Goal: Task Accomplishment & Management: Use online tool/utility

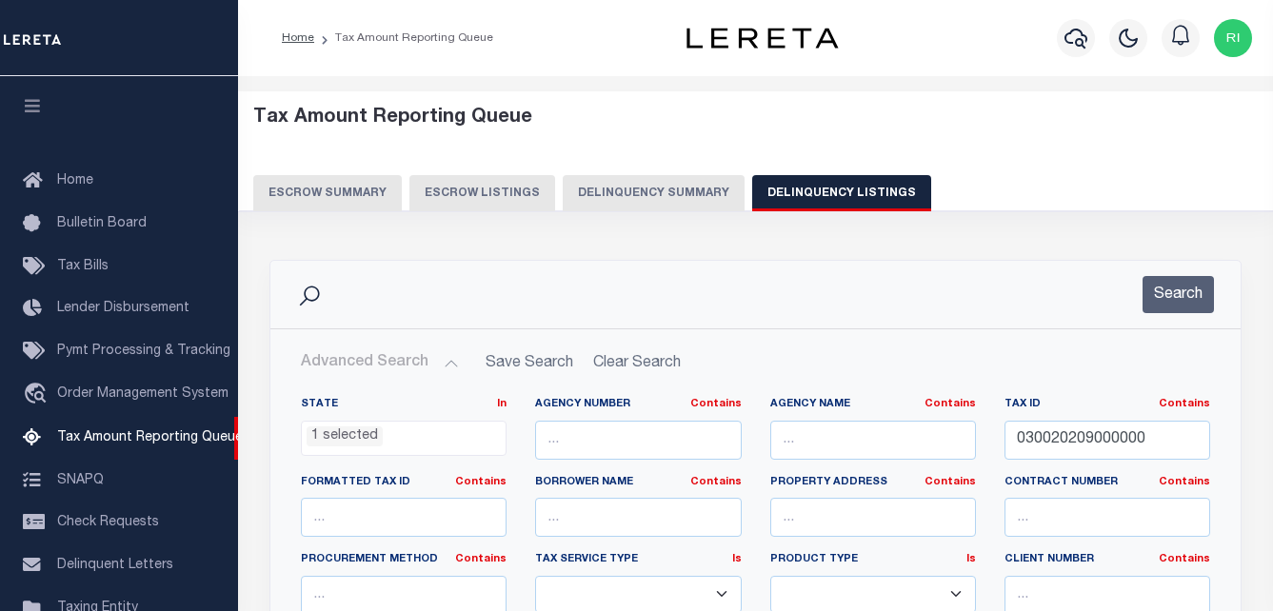
select select "OH"
select select "100"
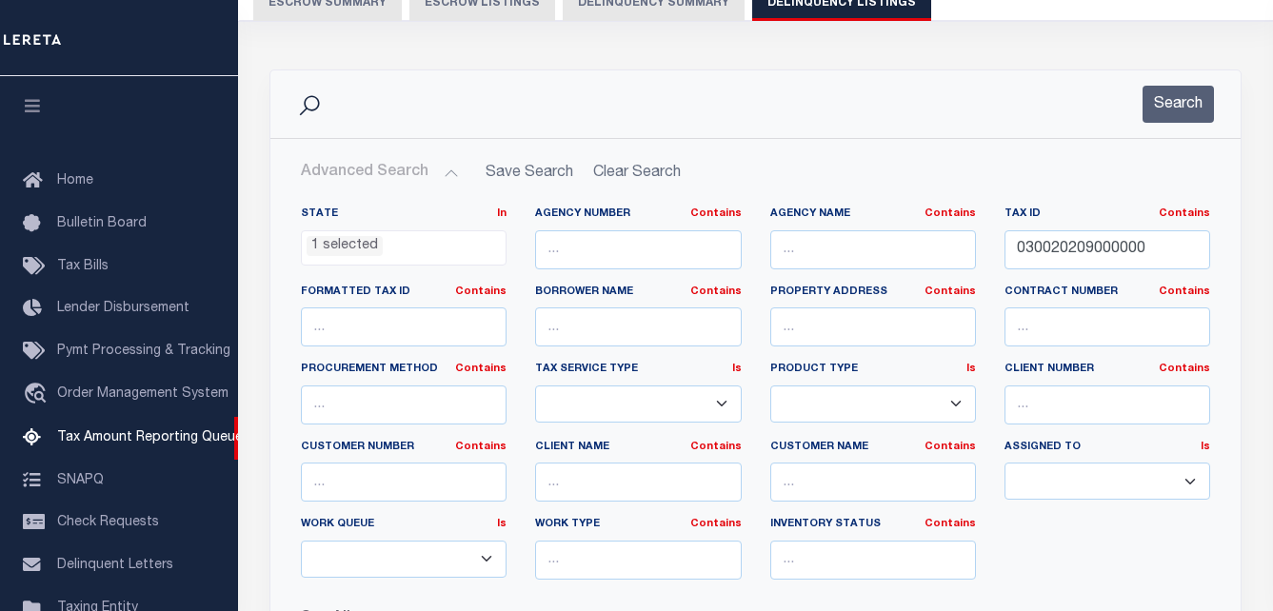
scroll to position [192, 0]
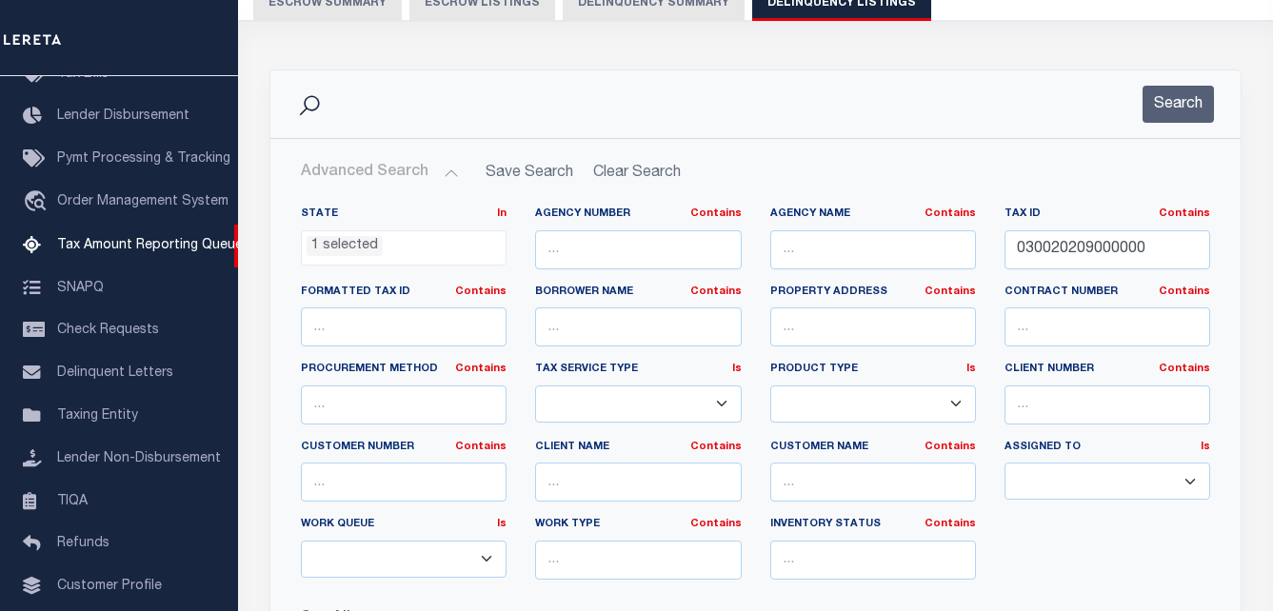
click at [1162, 248] on input "030020209000000" at bounding box center [1107, 249] width 206 height 39
click at [1156, 246] on input "030020209000000" at bounding box center [1107, 249] width 206 height 39
type input "010000012001"
click at [1185, 95] on button "Search" at bounding box center [1177, 104] width 71 height 37
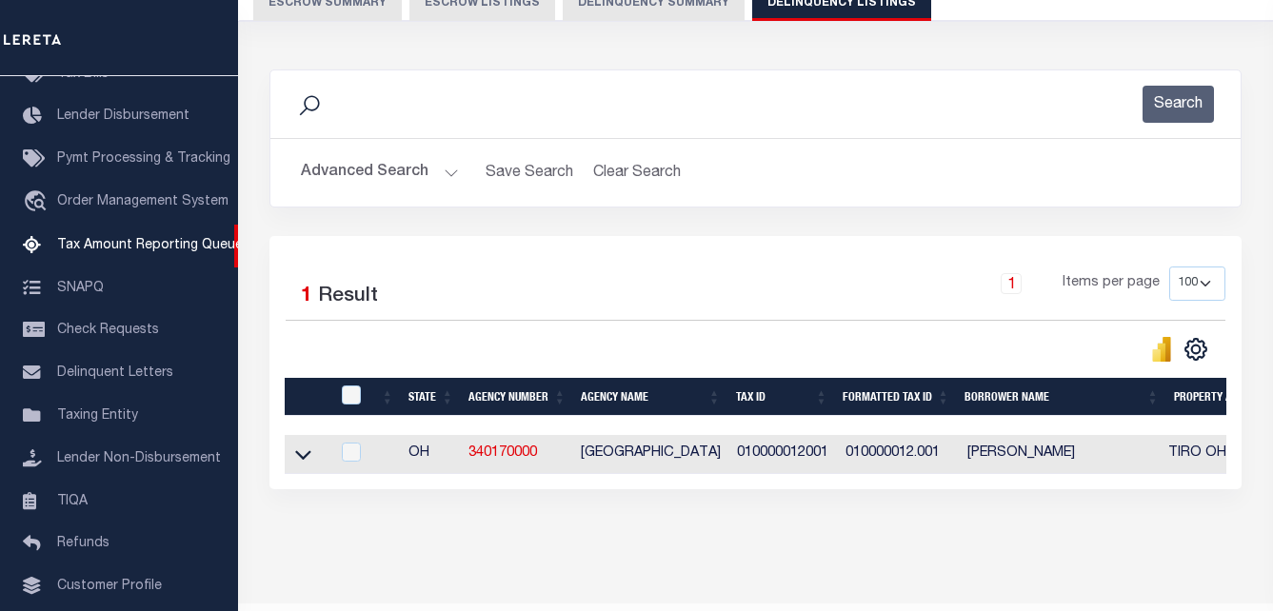
scroll to position [256, 0]
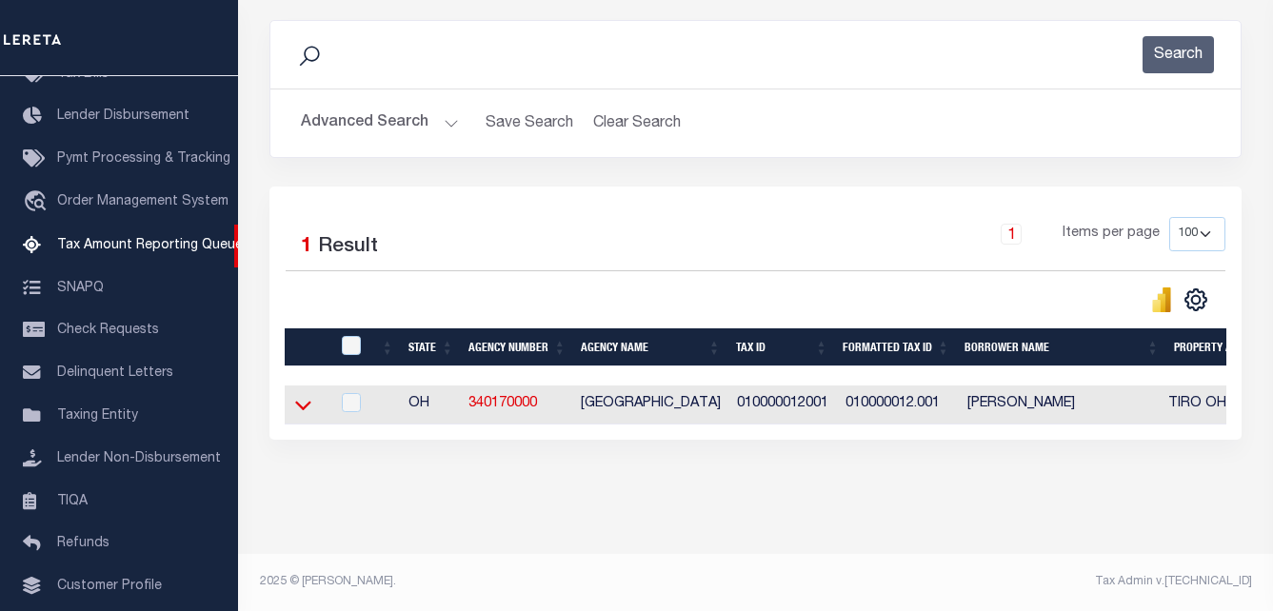
click at [306, 395] on icon at bounding box center [303, 405] width 16 height 20
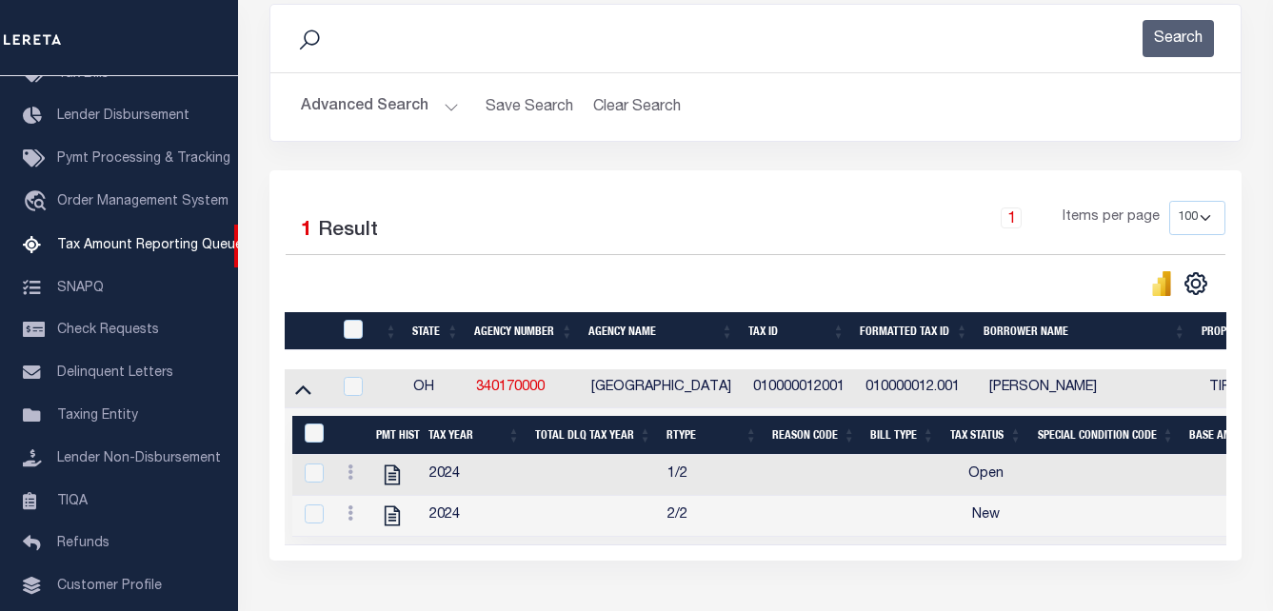
scroll to position [351, 0]
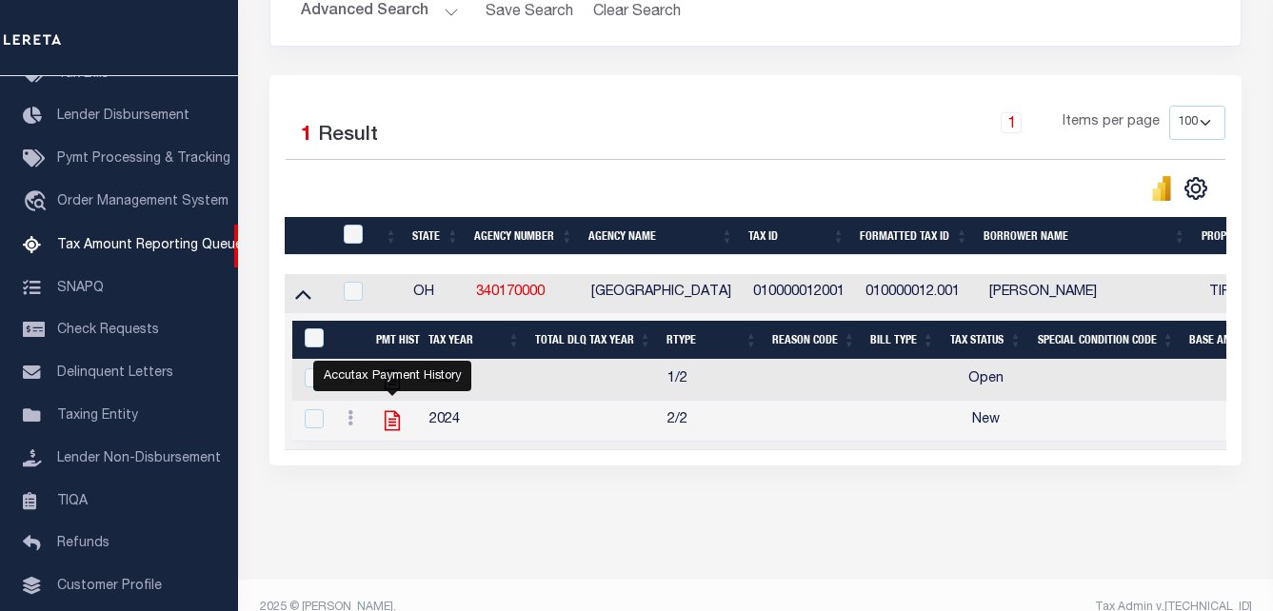
click at [393, 425] on icon "" at bounding box center [392, 421] width 15 height 20
checkbox input "true"
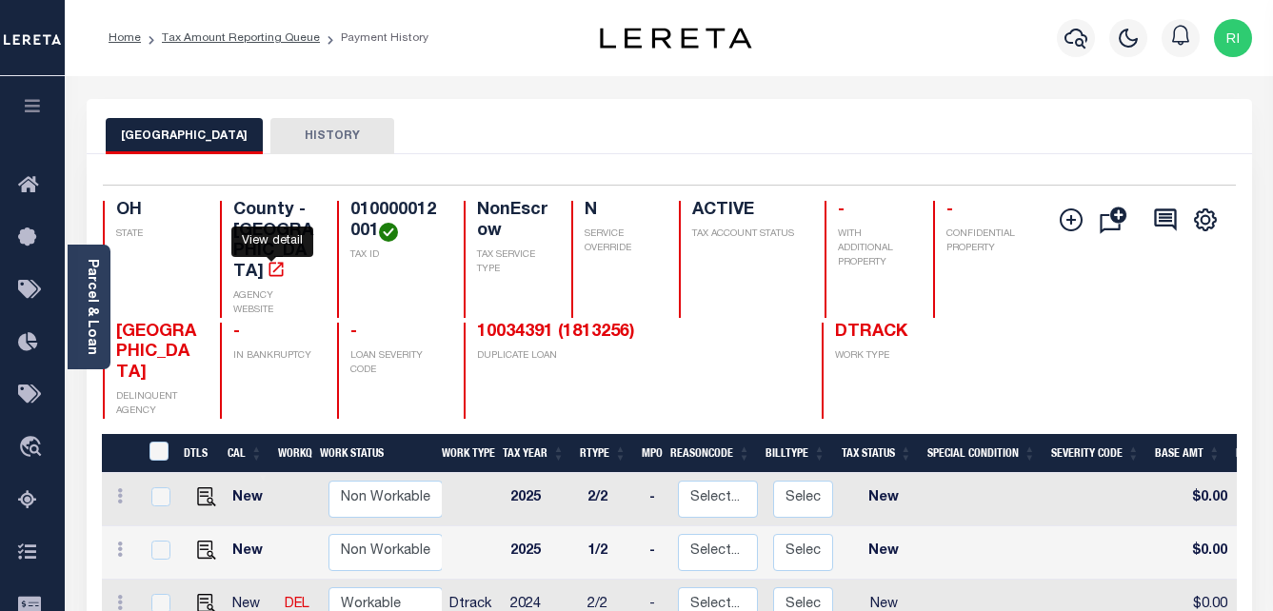
click at [271, 260] on icon "" at bounding box center [276, 269] width 19 height 19
drag, startPoint x: 154, startPoint y: 323, endPoint x: 118, endPoint y: 292, distance: 47.3
click at [118, 323] on h4 "[GEOGRAPHIC_DATA]" at bounding box center [156, 354] width 81 height 62
drag, startPoint x: 376, startPoint y: 228, endPoint x: 349, endPoint y: 208, distance: 33.3
click at [350, 208] on h4 "010000012001" at bounding box center [395, 221] width 90 height 41
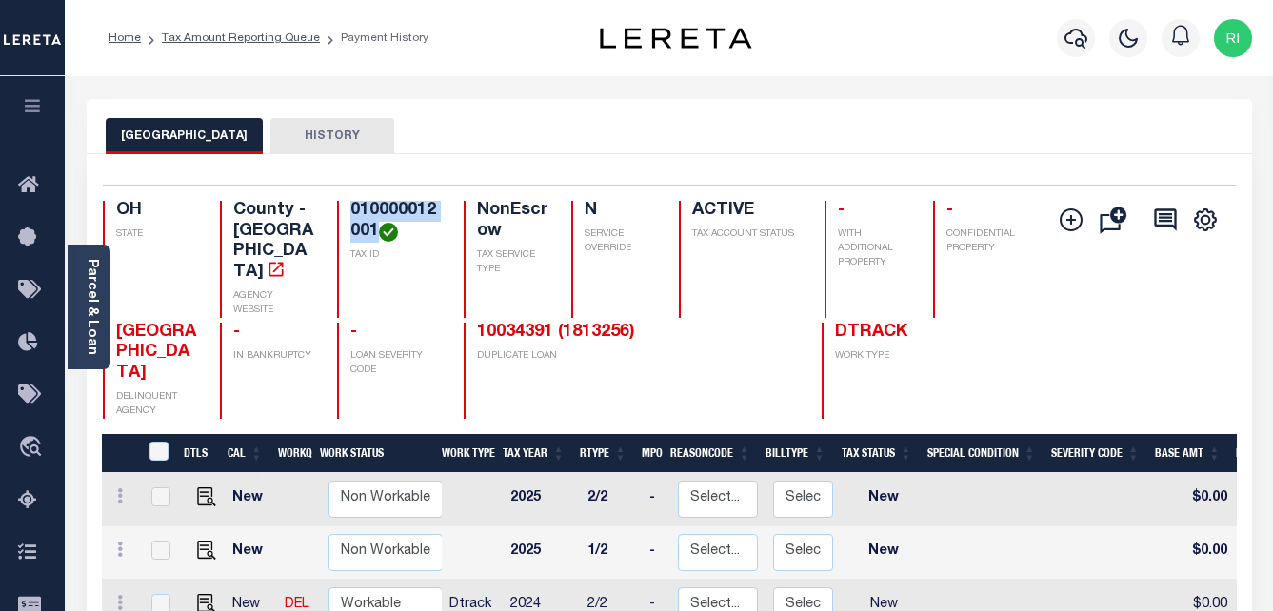
copy h4 "010000012001"
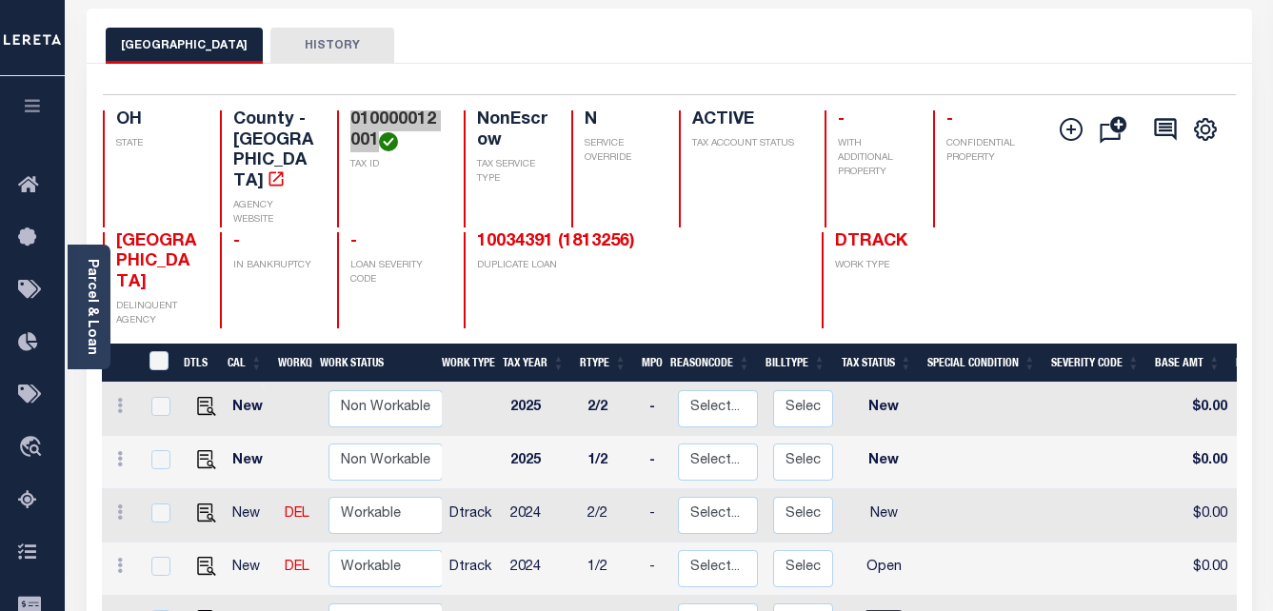
scroll to position [95, 0]
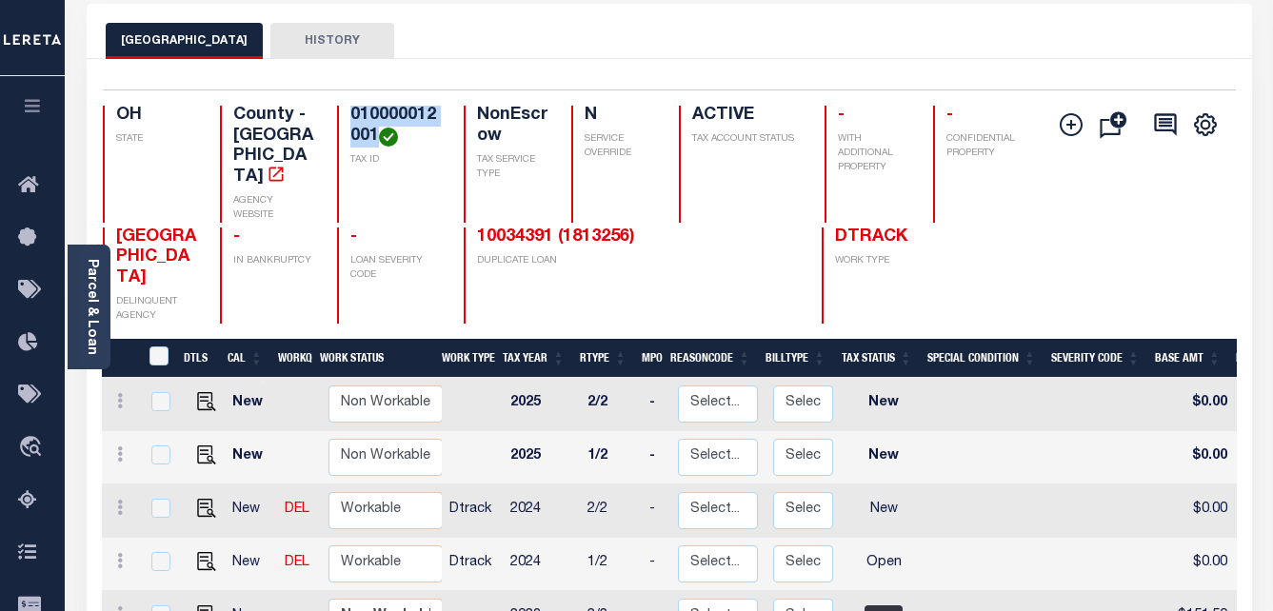
click at [410, 150] on div "010000012001 TAX ID" at bounding box center [389, 164] width 104 height 117
drag, startPoint x: 365, startPoint y: 129, endPoint x: 347, endPoint y: 117, distance: 21.1
click at [347, 117] on div "010000012001 TAX ID" at bounding box center [389, 164] width 104 height 117
copy h4 "010000012001"
click at [203, 552] on img "" at bounding box center [206, 561] width 19 height 19
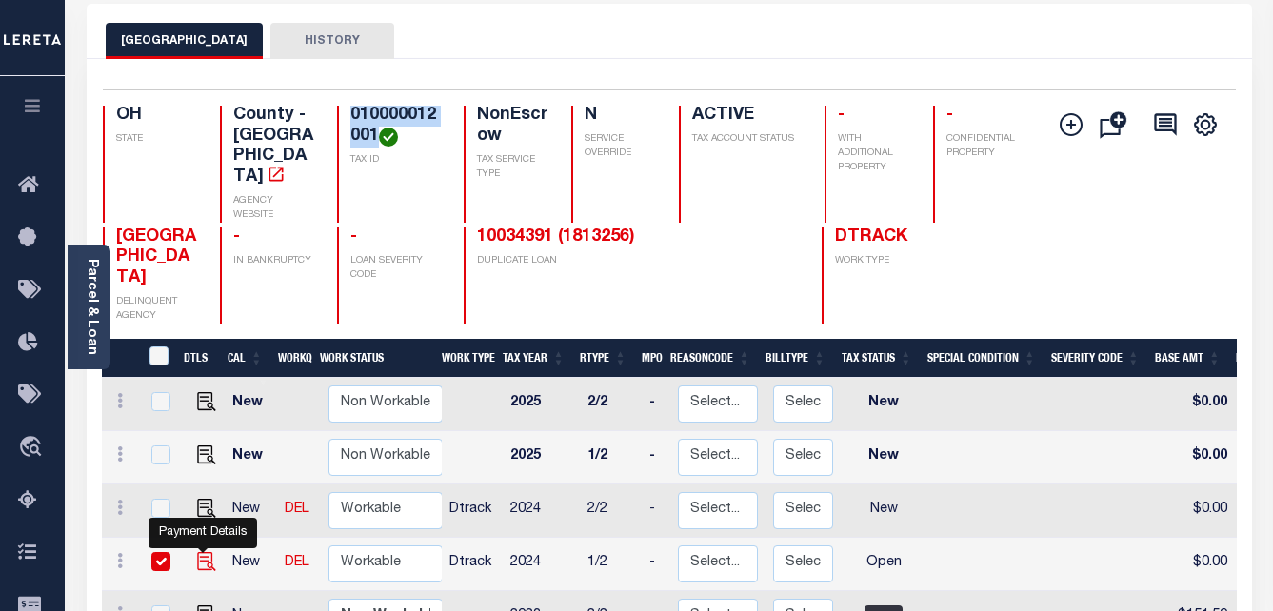
checkbox input "true"
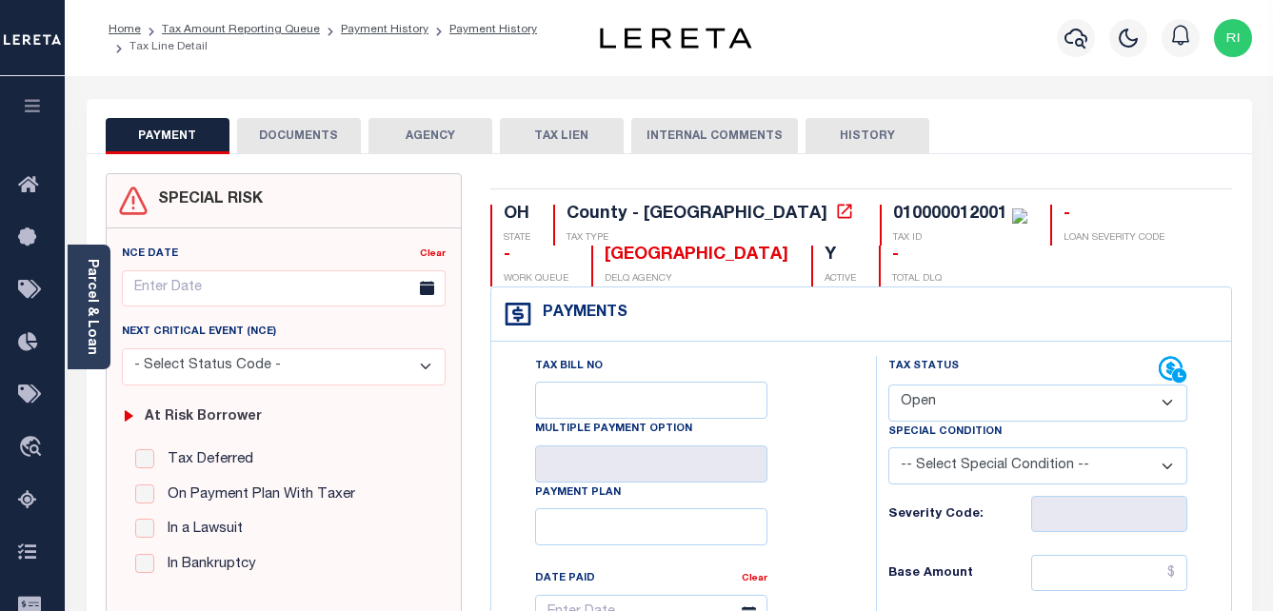
click at [1145, 405] on select "- Select Status Code - Open Due/Unpaid Paid Incomplete No Tax Due Internal Refu…" at bounding box center [1038, 403] width 300 height 37
select select "PYD"
click at [888, 385] on select "- Select Status Code - Open Due/Unpaid Paid Incomplete No Tax Due Internal Refu…" at bounding box center [1038, 403] width 300 height 37
type input "[DATE]"
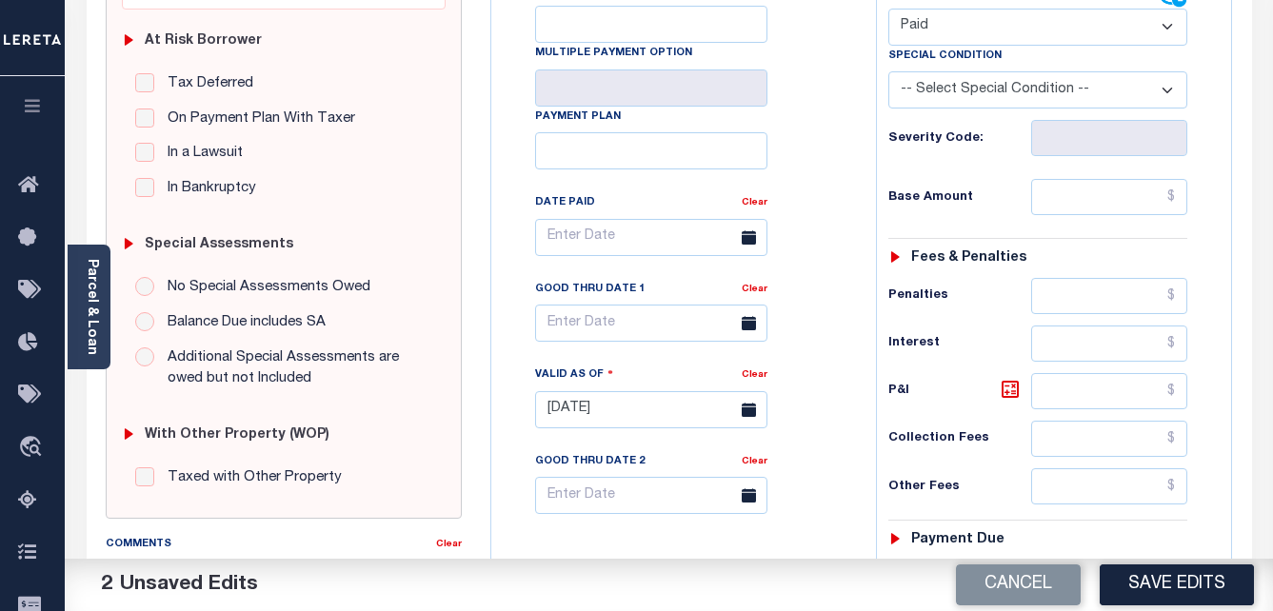
scroll to position [381, 0]
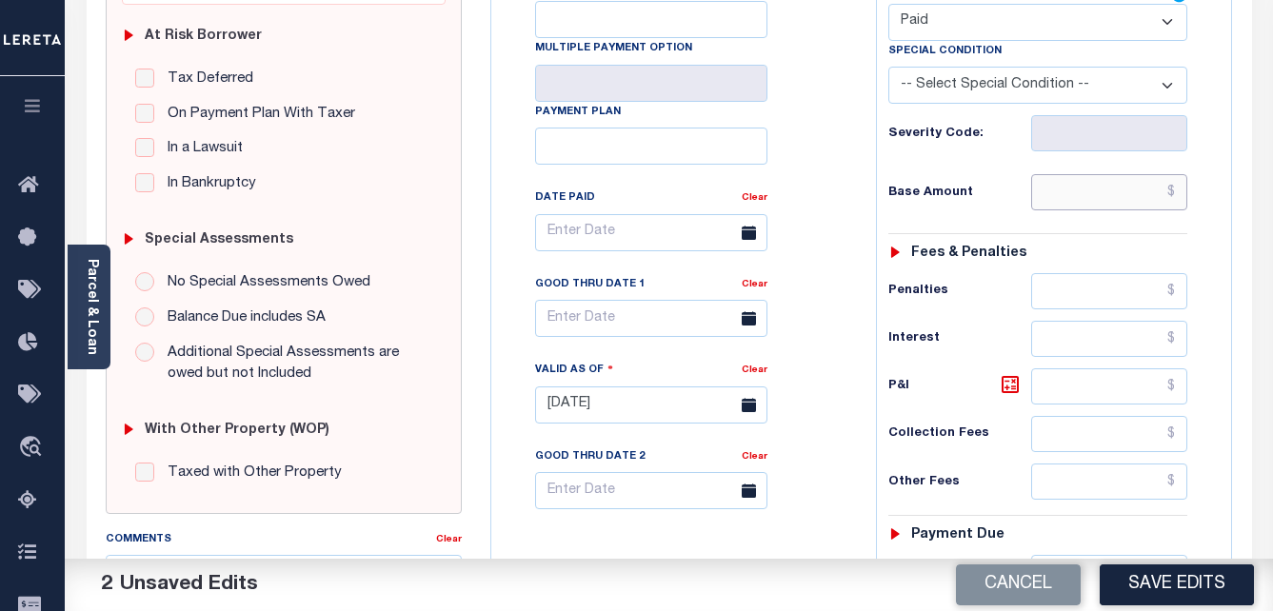
click at [1137, 201] on input "text" at bounding box center [1109, 192] width 156 height 36
click at [1138, 204] on input "text" at bounding box center [1109, 192] width 156 height 36
paste input "161.73"
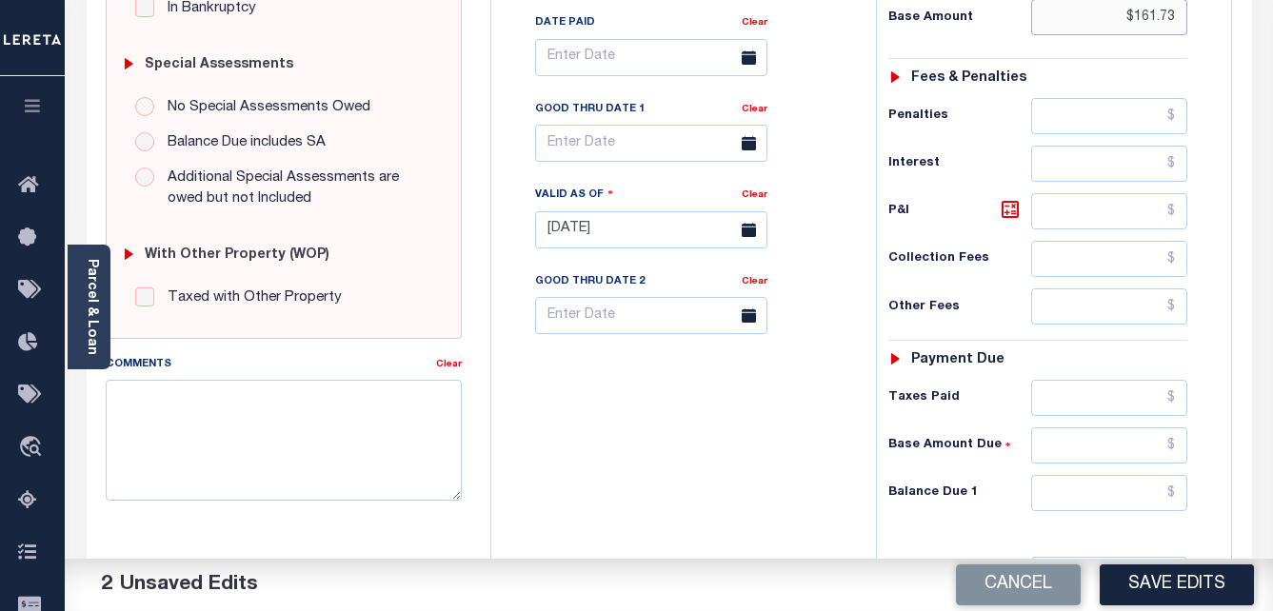
scroll to position [571, 0]
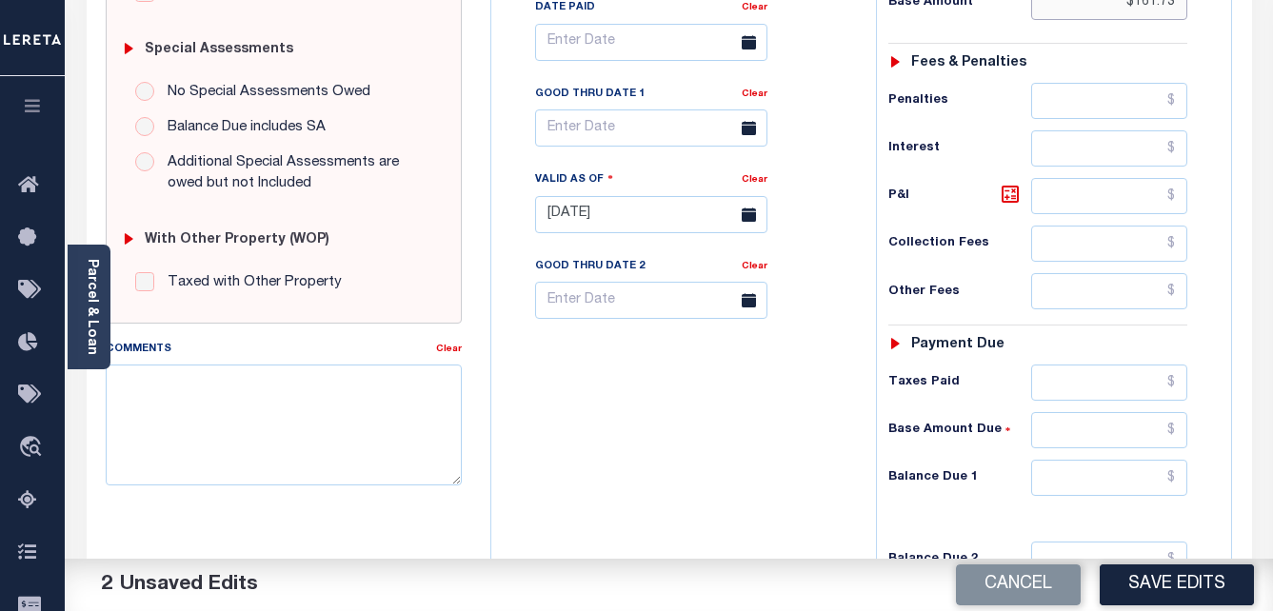
type input "$161.73"
click at [1147, 389] on input "text" at bounding box center [1109, 383] width 156 height 36
paste input "161.73"
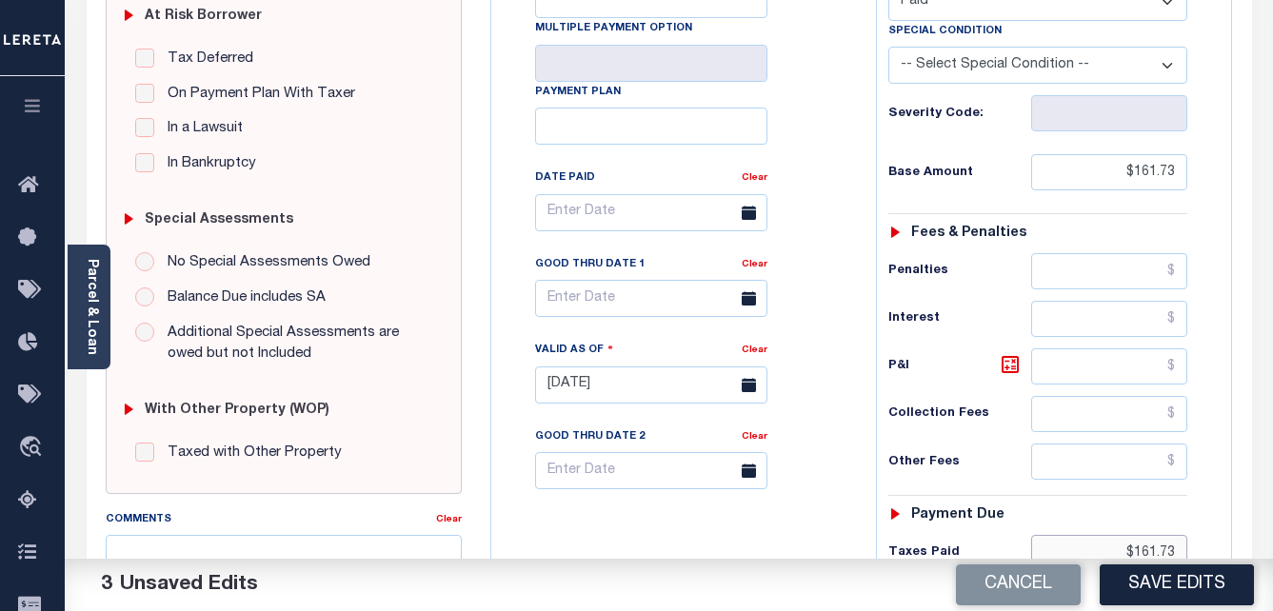
scroll to position [381, 0]
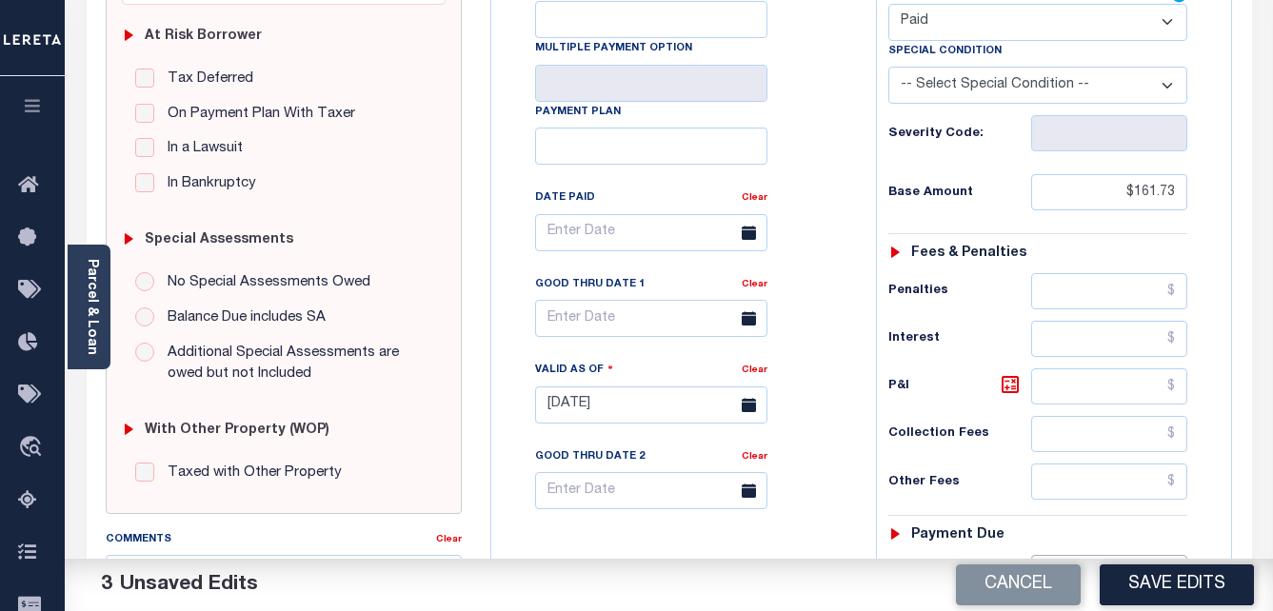
type input "$161.73"
click at [720, 241] on input "text" at bounding box center [651, 232] width 232 height 37
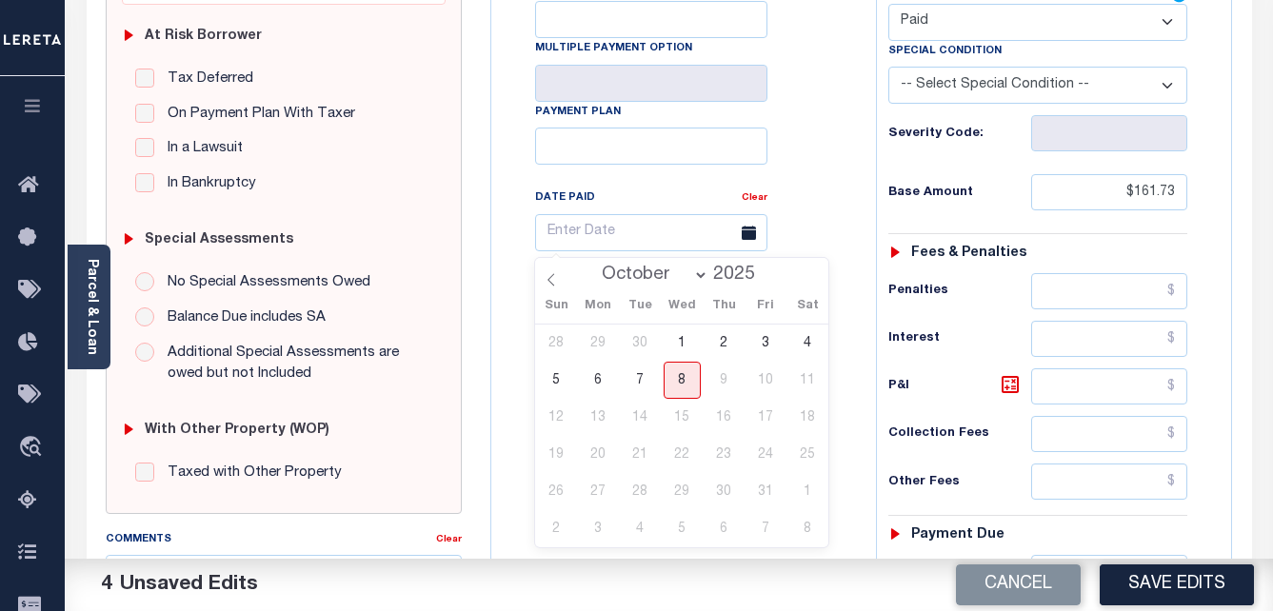
click at [685, 274] on select "January February March April May June July August September October" at bounding box center [650, 275] width 116 height 19
select select "0"
click at [594, 266] on select "January February March April May June July August September October" at bounding box center [650, 275] width 116 height 19
click at [763, 491] on span "31" at bounding box center [764, 491] width 37 height 37
type input "01/31/2025"
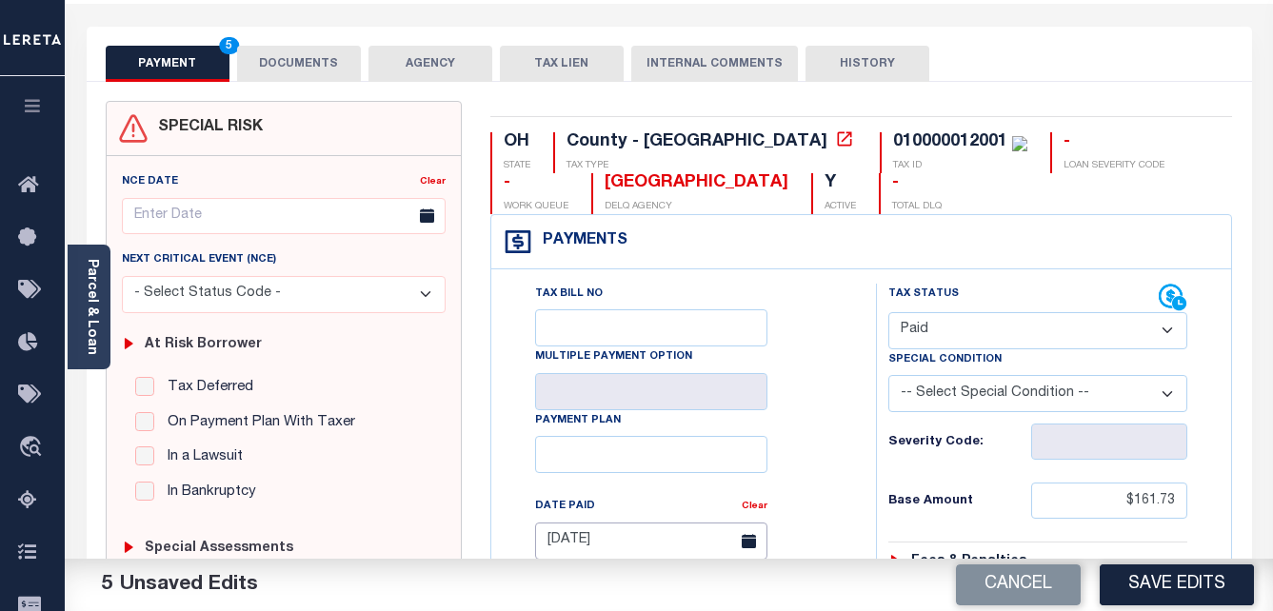
scroll to position [0, 0]
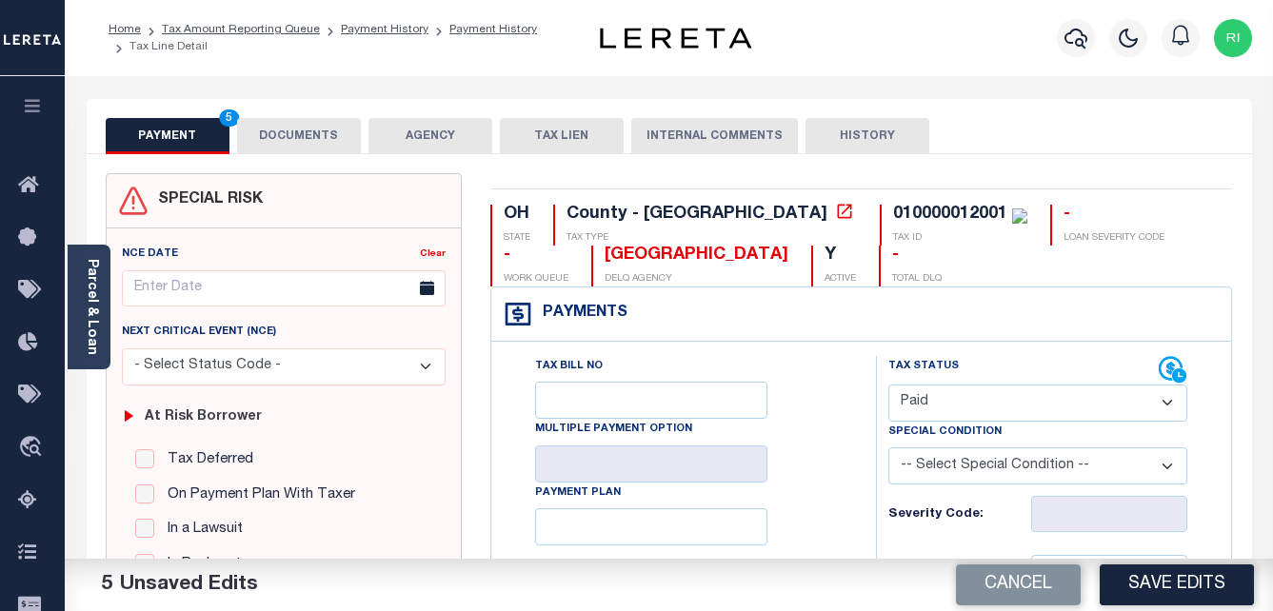
click at [315, 130] on button "DOCUMENTS" at bounding box center [299, 136] width 124 height 36
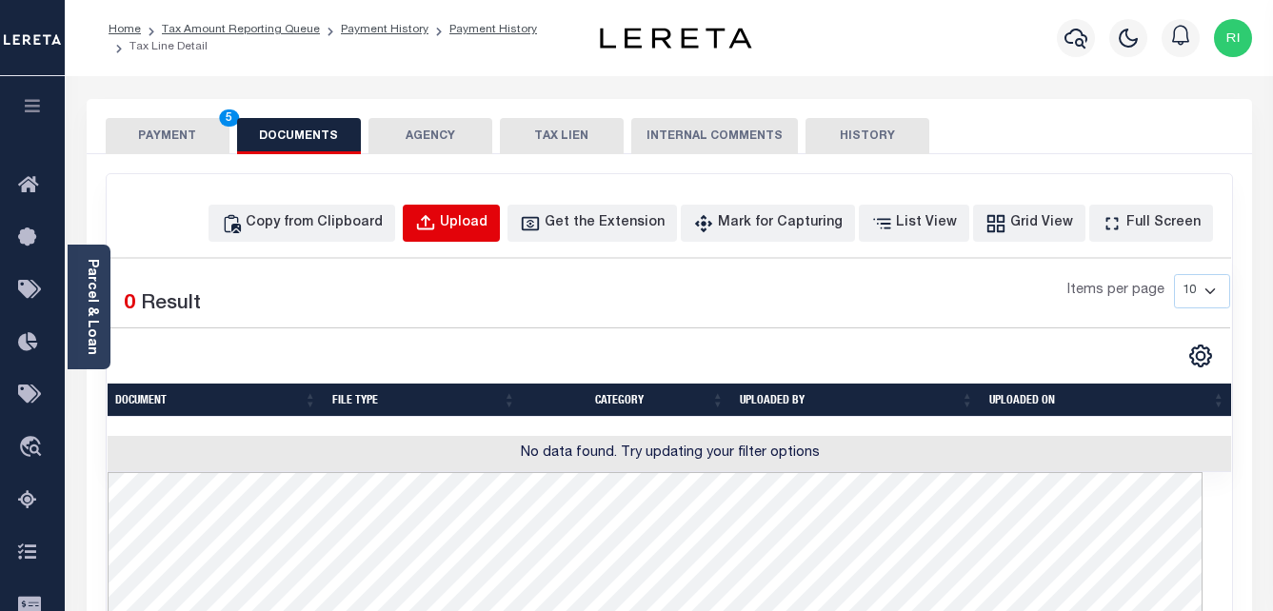
click at [487, 227] on div "Upload" at bounding box center [464, 223] width 48 height 21
select select "POP"
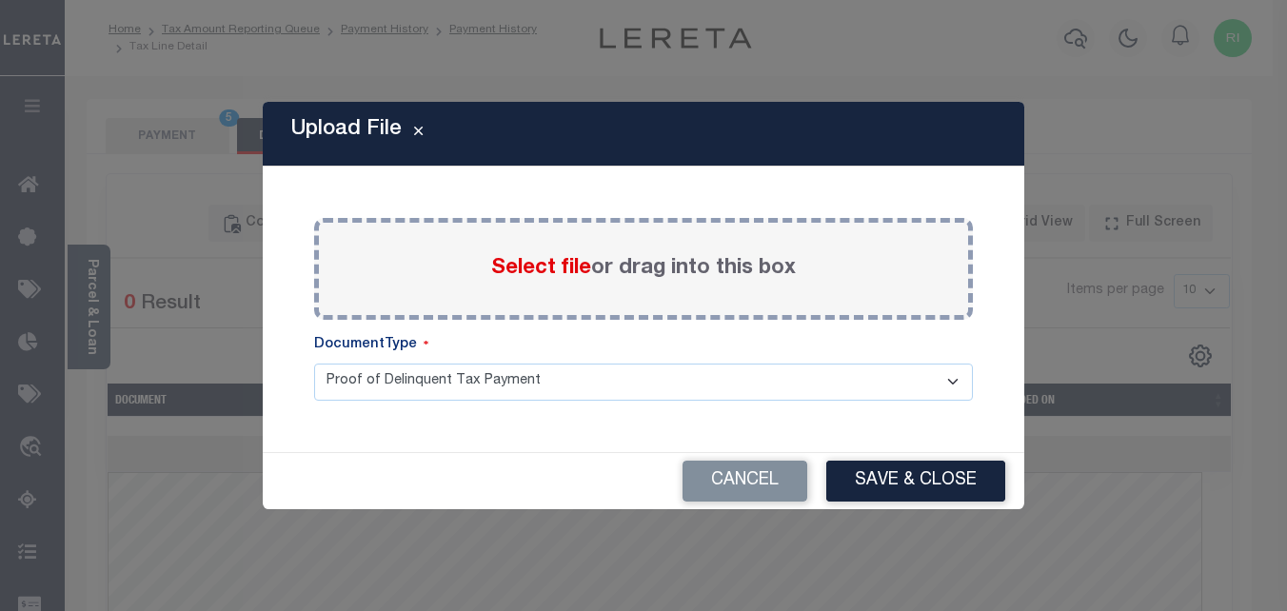
click at [561, 265] on span "Select file" at bounding box center [541, 268] width 100 height 21
click at [0, 0] on input "Select file or drag into this box" at bounding box center [0, 0] width 0 height 0
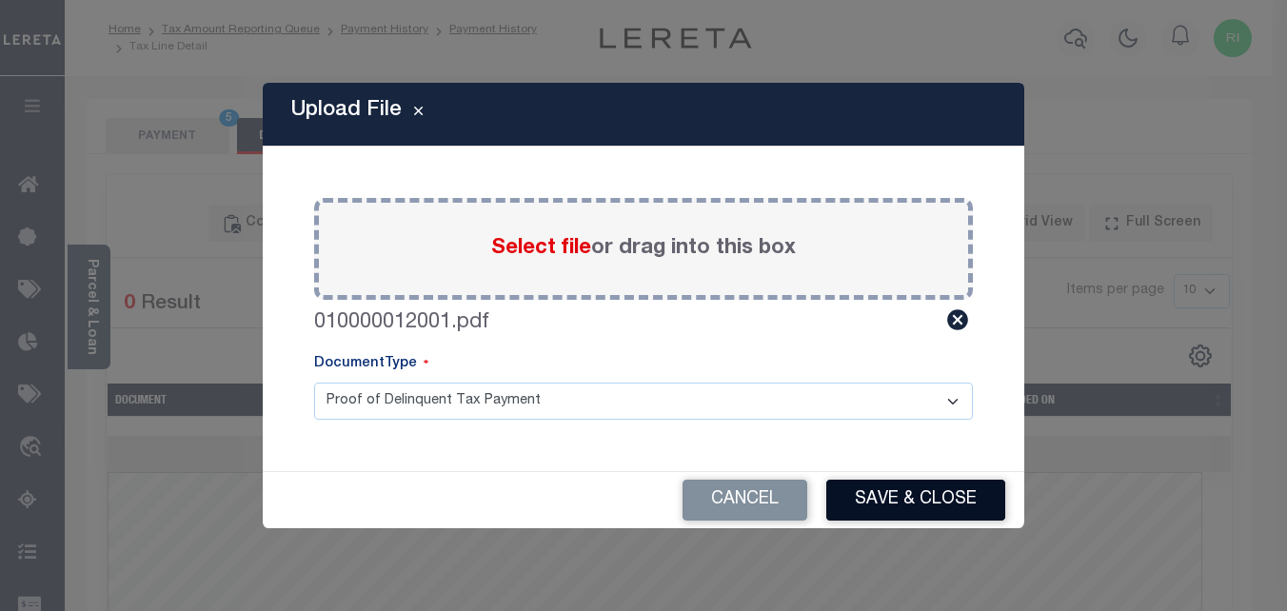
click at [889, 496] on button "Save & Close" at bounding box center [915, 500] width 179 height 41
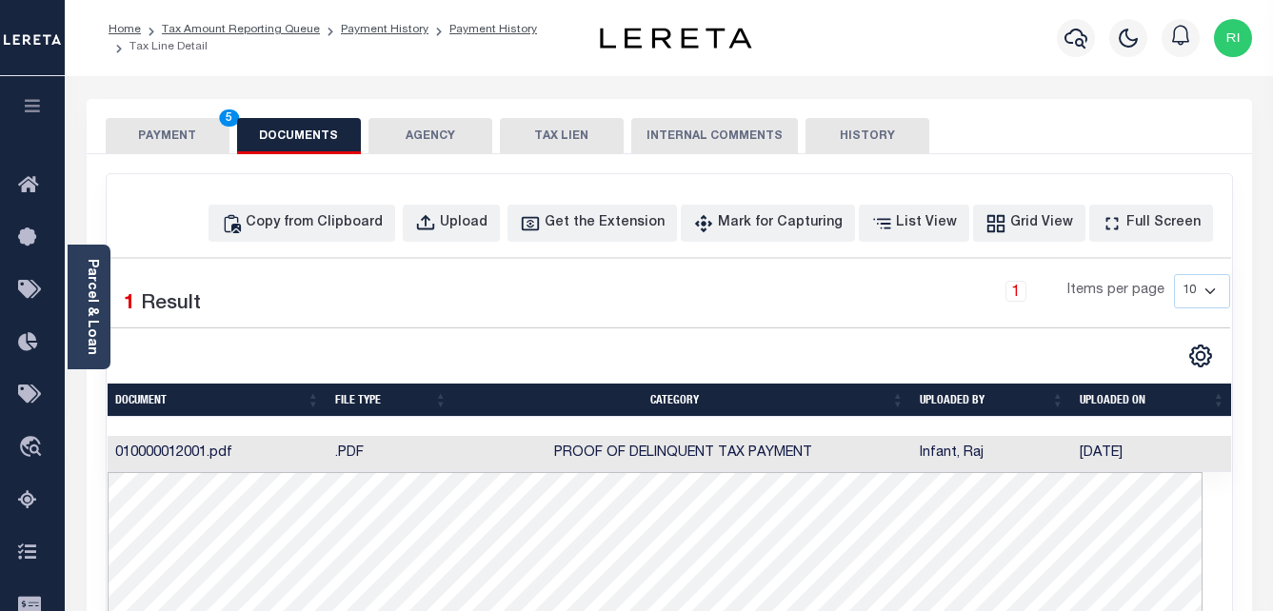
click at [191, 139] on button "PAYMENT 5" at bounding box center [168, 136] width 124 height 36
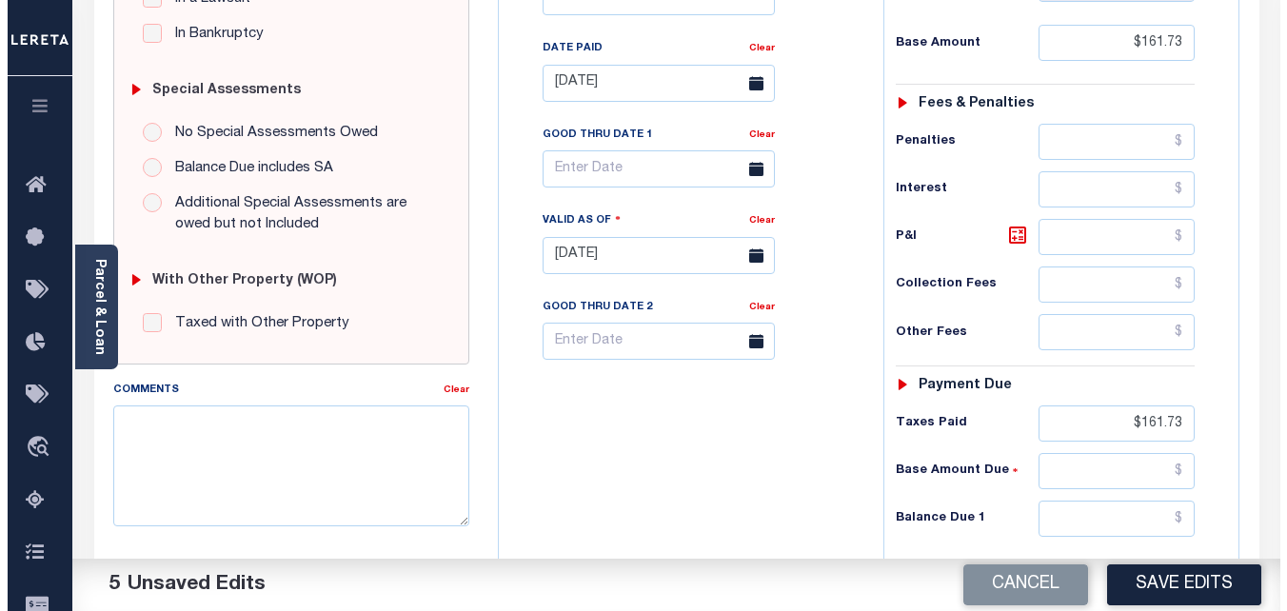
scroll to position [571, 0]
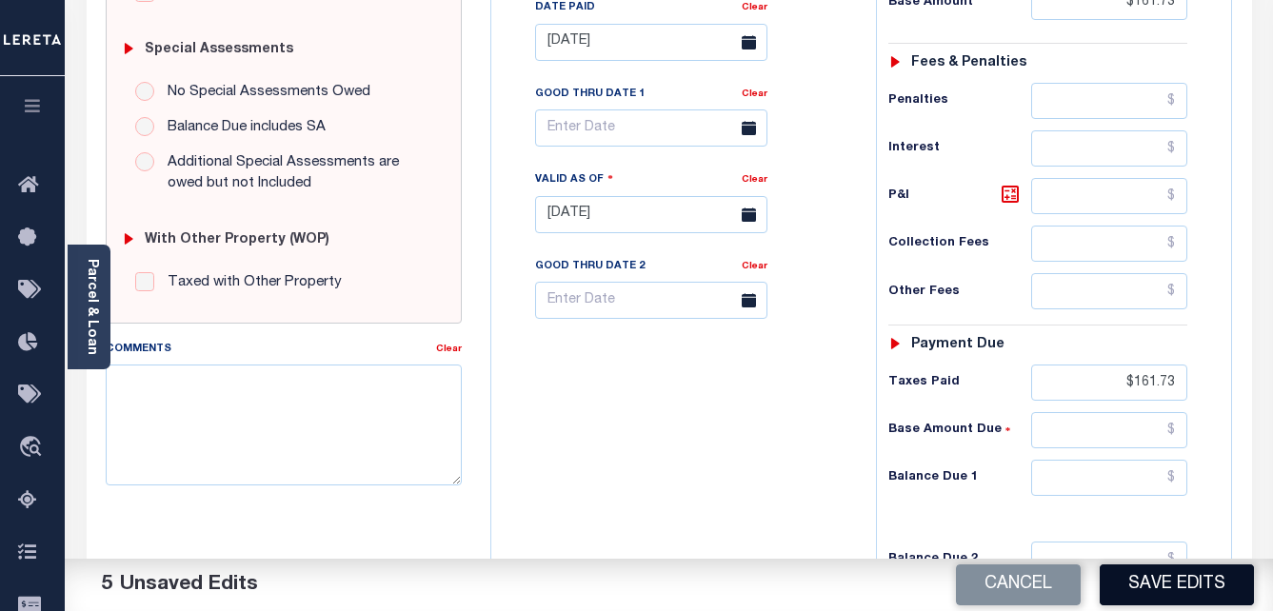
click at [1168, 580] on button "Save Edits" at bounding box center [1176, 584] width 154 height 41
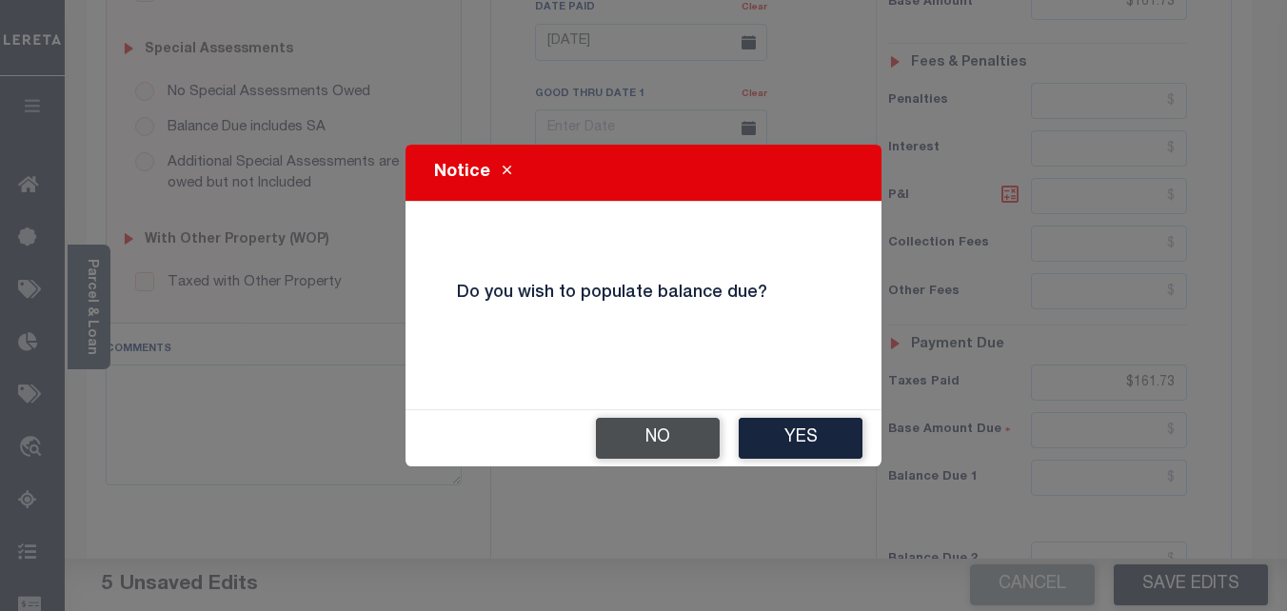
click at [685, 445] on button "No" at bounding box center [658, 438] width 124 height 41
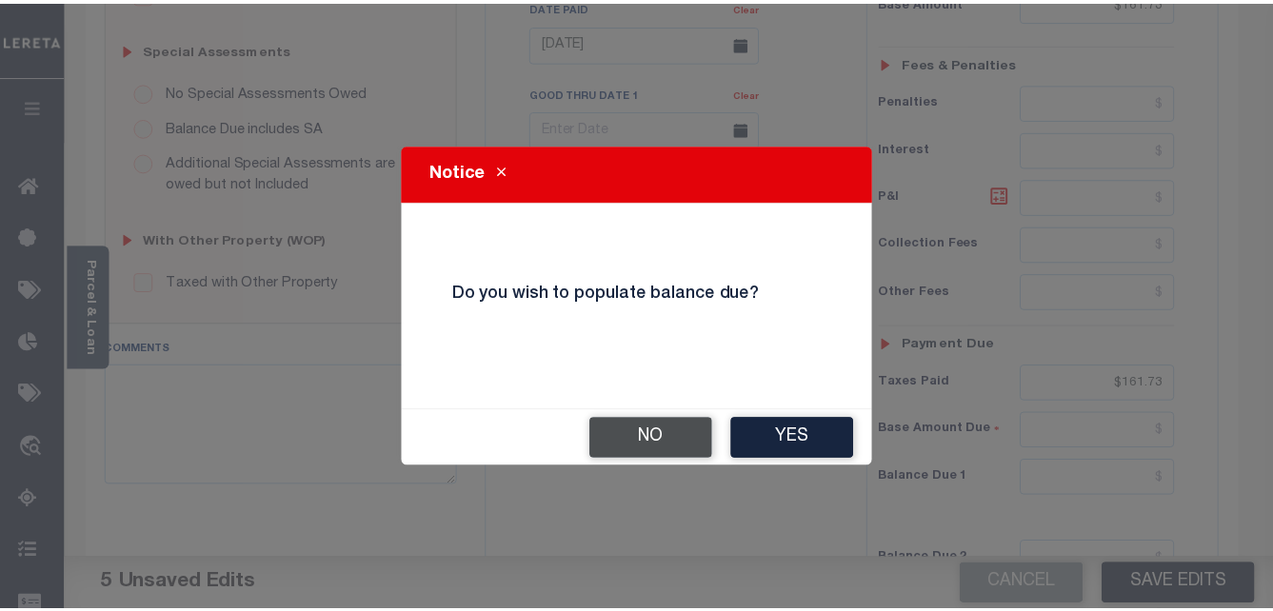
scroll to position [590, 0]
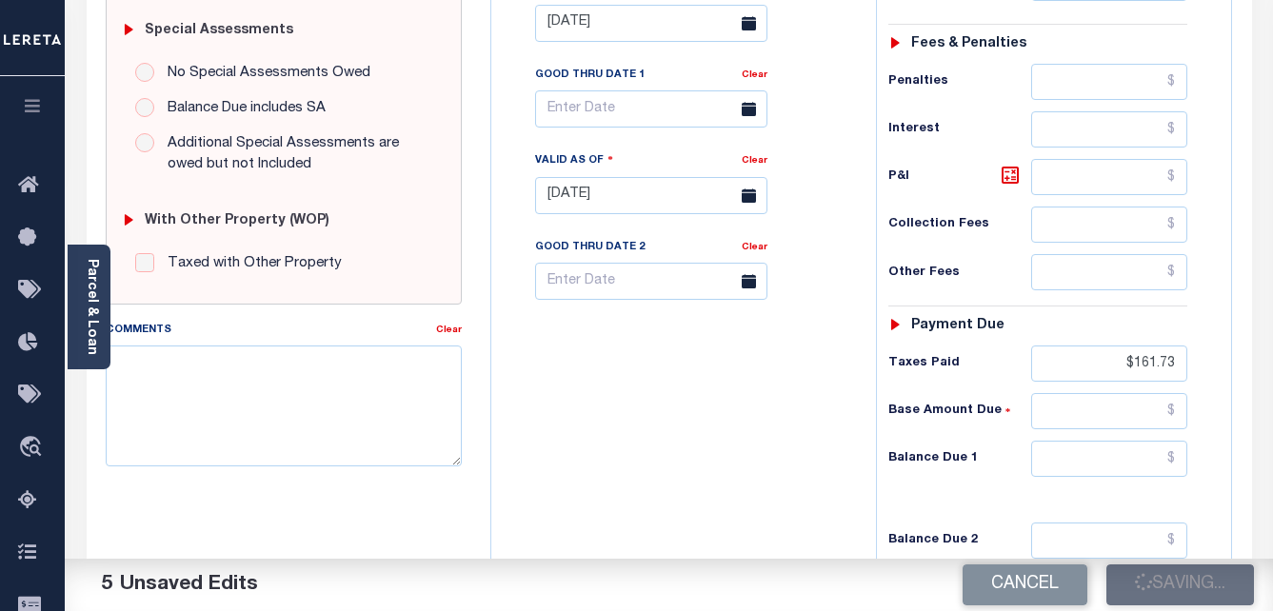
checkbox input "false"
type input "$161.73"
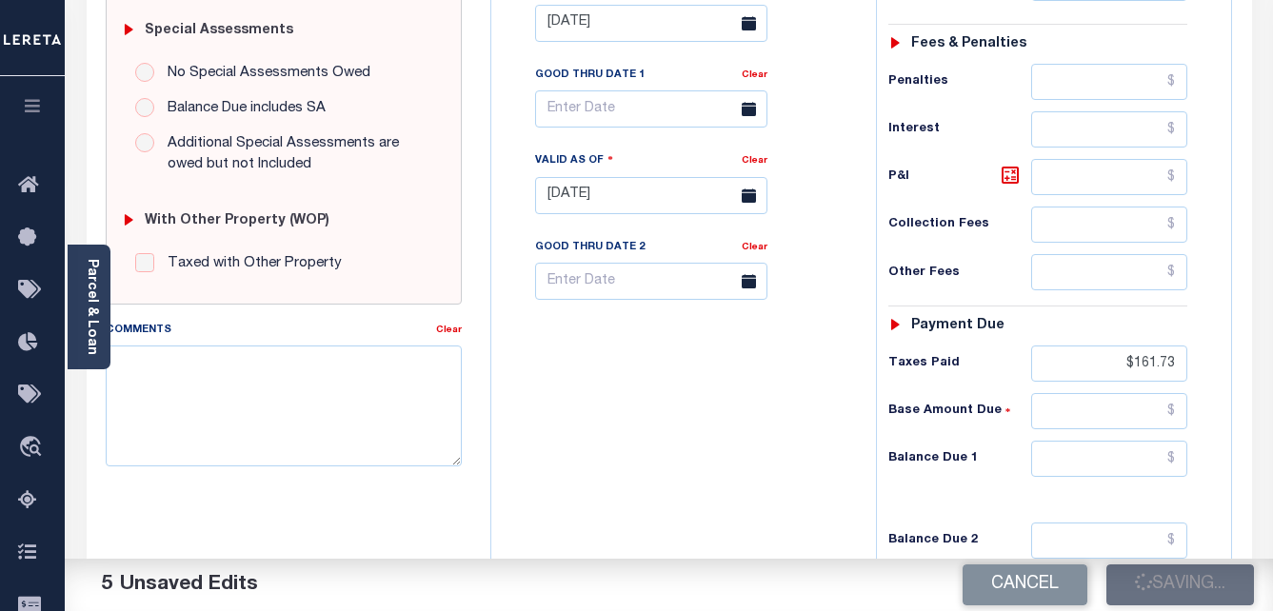
type input "$161.73"
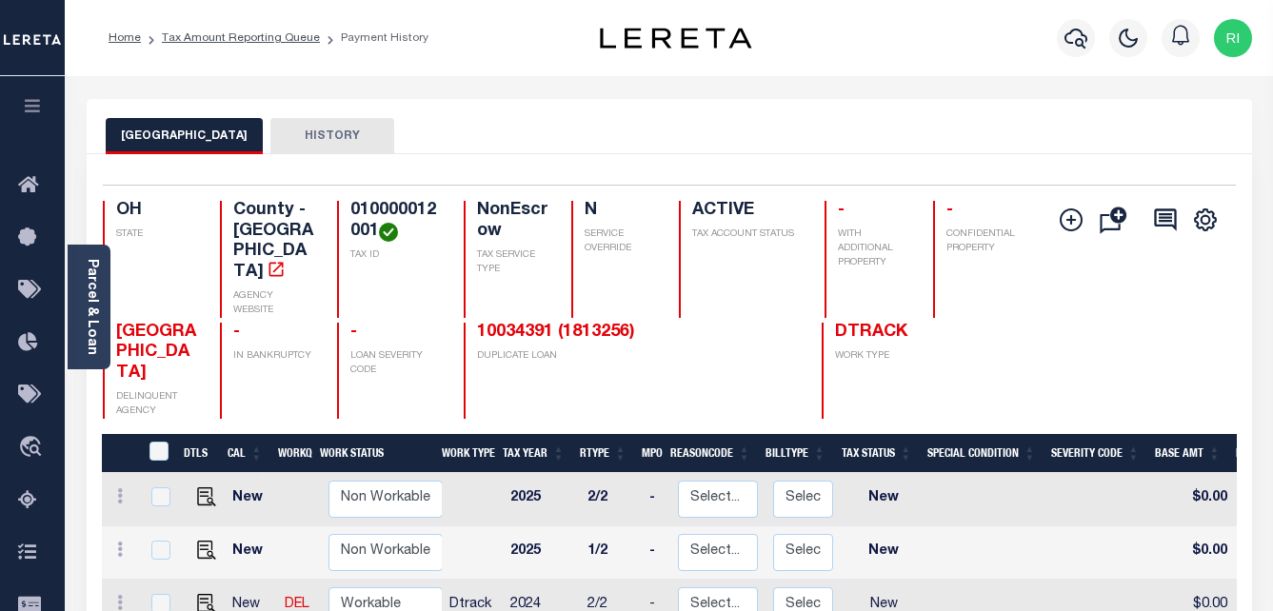
scroll to position [190, 0]
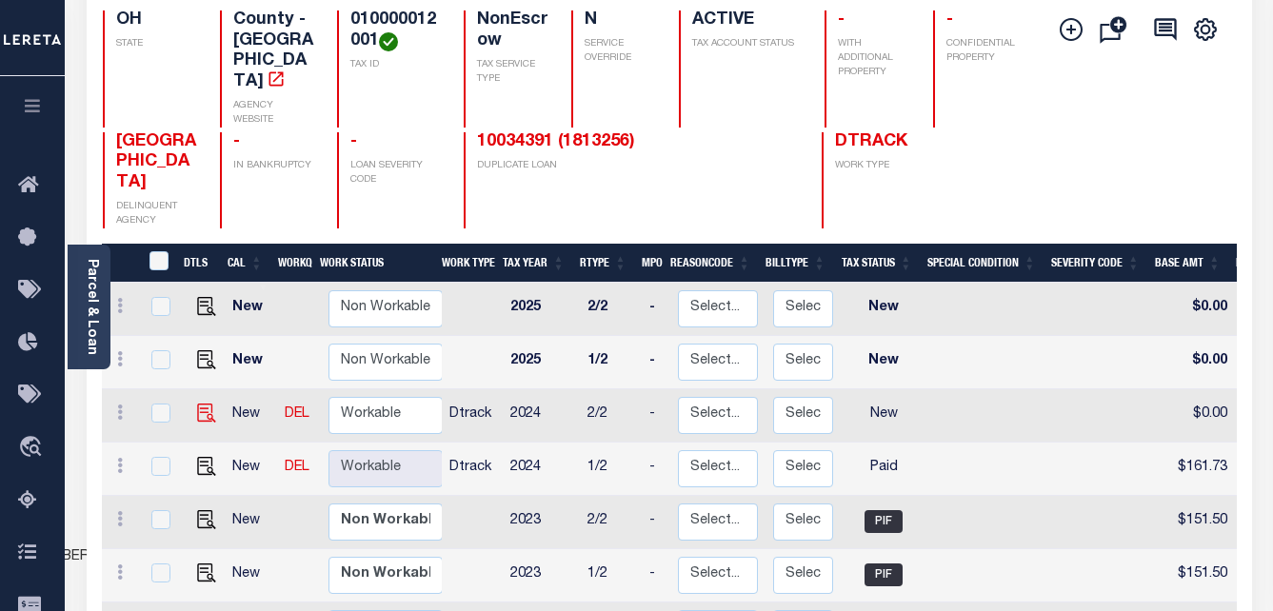
click at [203, 404] on img at bounding box center [206, 413] width 19 height 19
checkbox input "true"
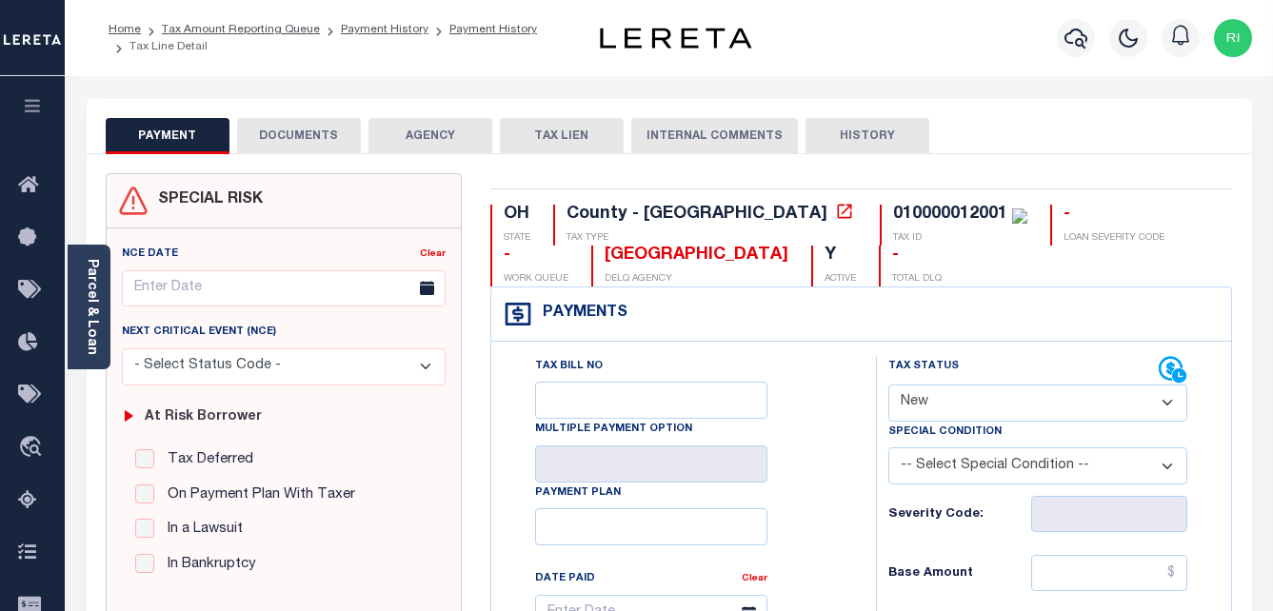
click at [1149, 408] on select "- Select Status Code - Open Due/Unpaid Paid Incomplete No Tax Due Internal Refu…" at bounding box center [1038, 403] width 300 height 37
select select "PYD"
click at [888, 385] on select "- Select Status Code - Open Due/Unpaid Paid Incomplete No Tax Due Internal Refu…" at bounding box center [1038, 403] width 300 height 37
type input "[DATE]"
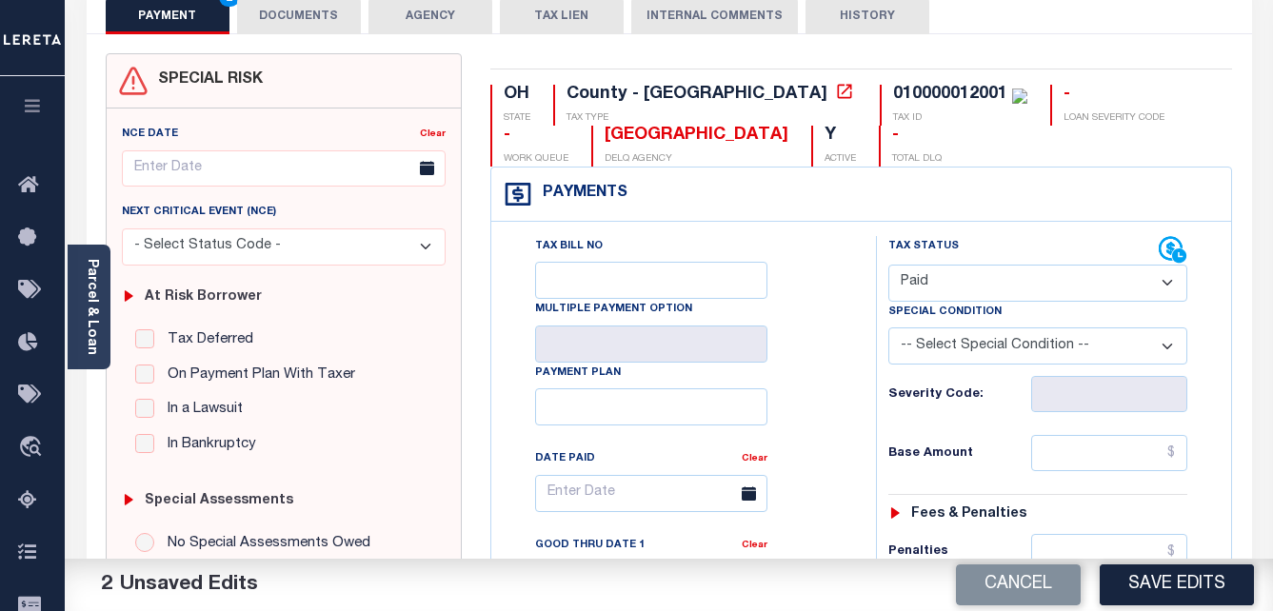
scroll to position [190, 0]
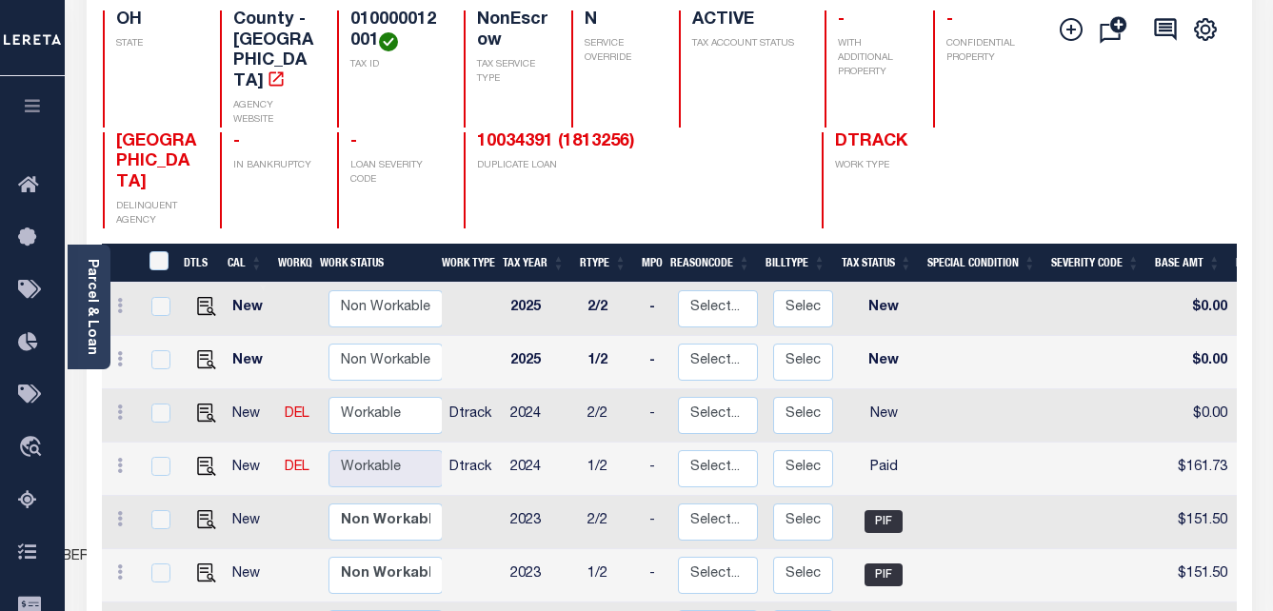
scroll to position [190, 0]
click at [201, 404] on img "" at bounding box center [206, 413] width 19 height 19
checkbox input "true"
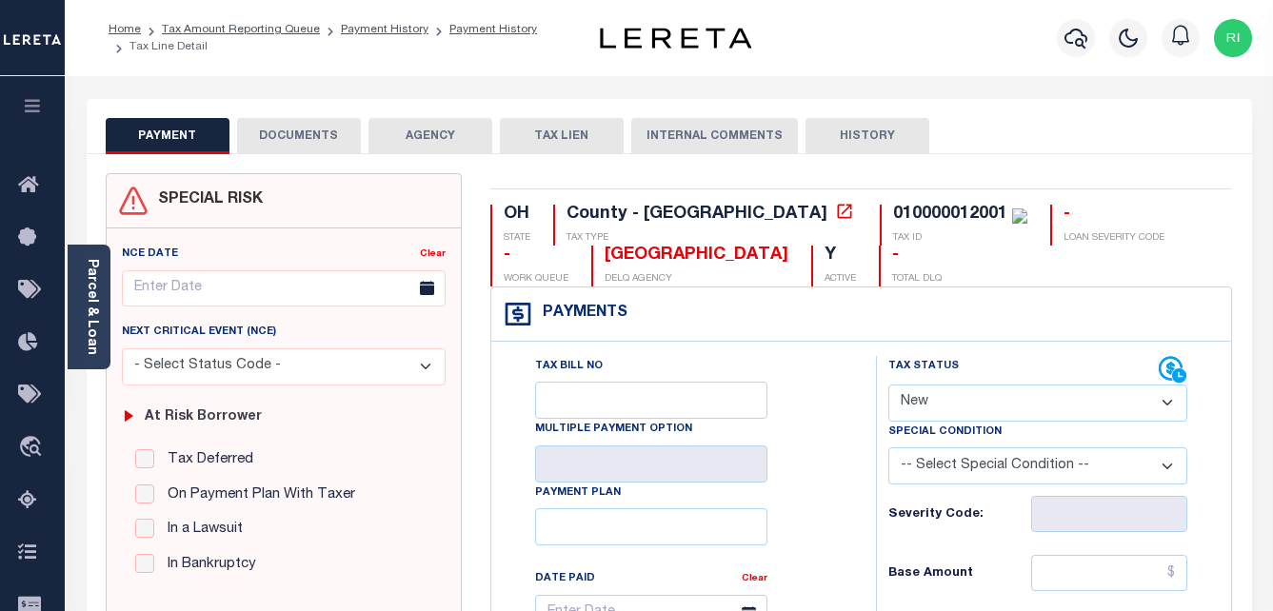
click at [1079, 406] on select "- Select Status Code - Open Due/Unpaid Paid Incomplete No Tax Due Internal Refu…" at bounding box center [1038, 403] width 300 height 37
select select "PYD"
click at [888, 385] on select "- Select Status Code - Open Due/Unpaid Paid Incomplete No Tax Due Internal Refu…" at bounding box center [1038, 403] width 300 height 37
type input "[DATE]"
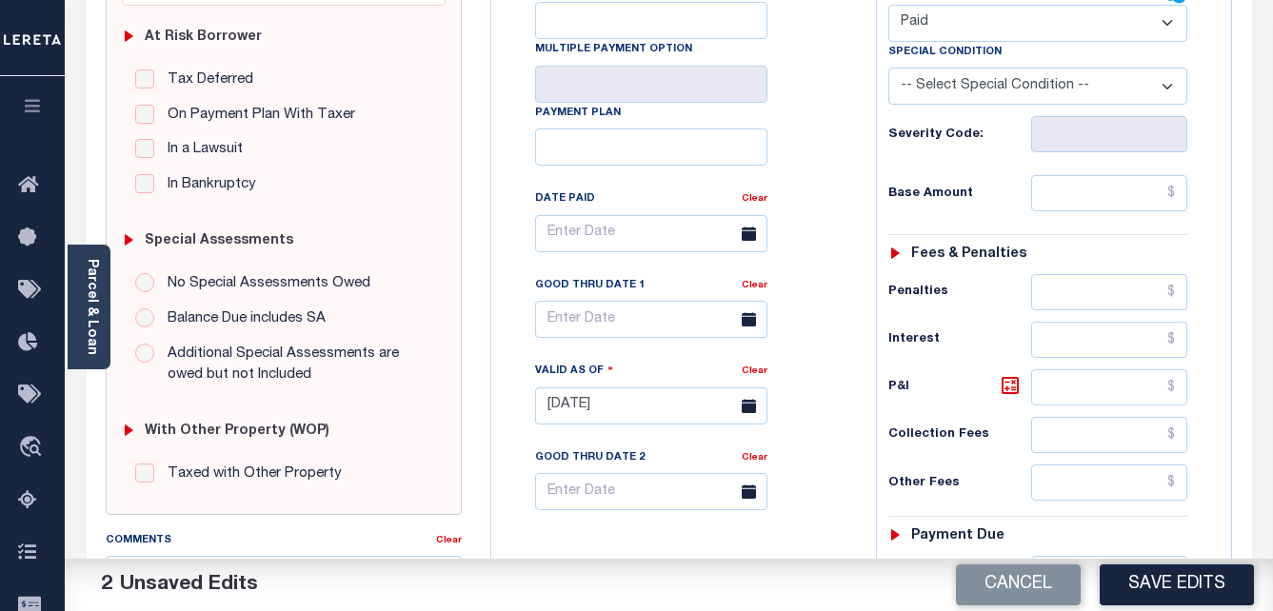
scroll to position [381, 0]
click at [1112, 202] on input "text" at bounding box center [1109, 192] width 156 height 36
paste input "161.73"
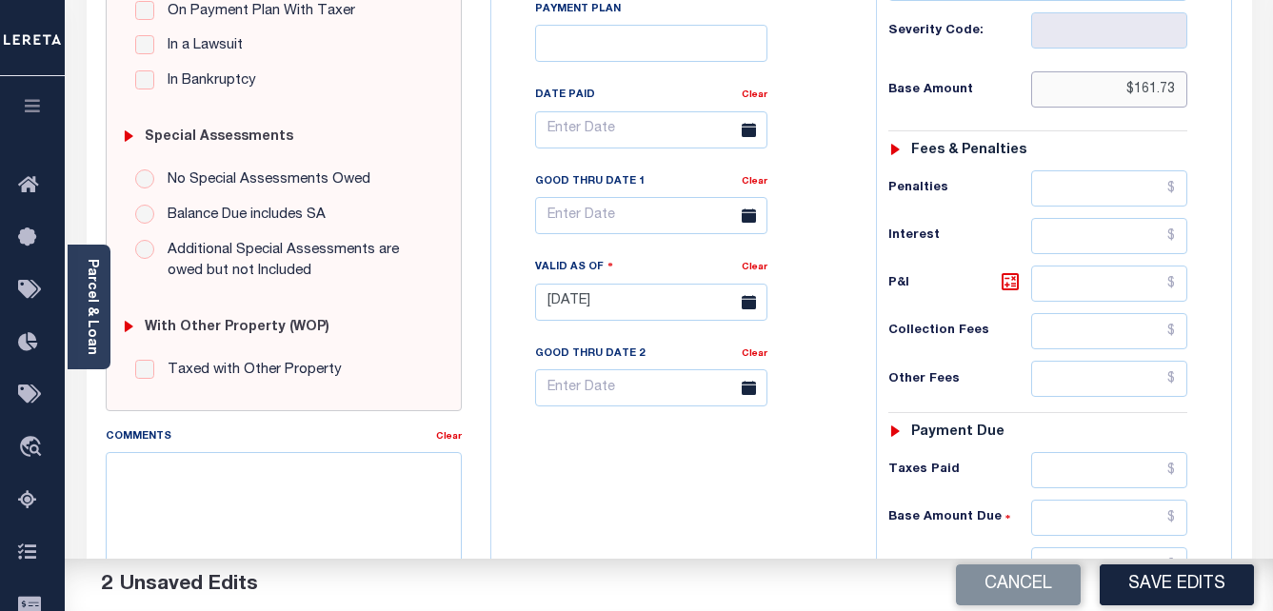
scroll to position [571, 0]
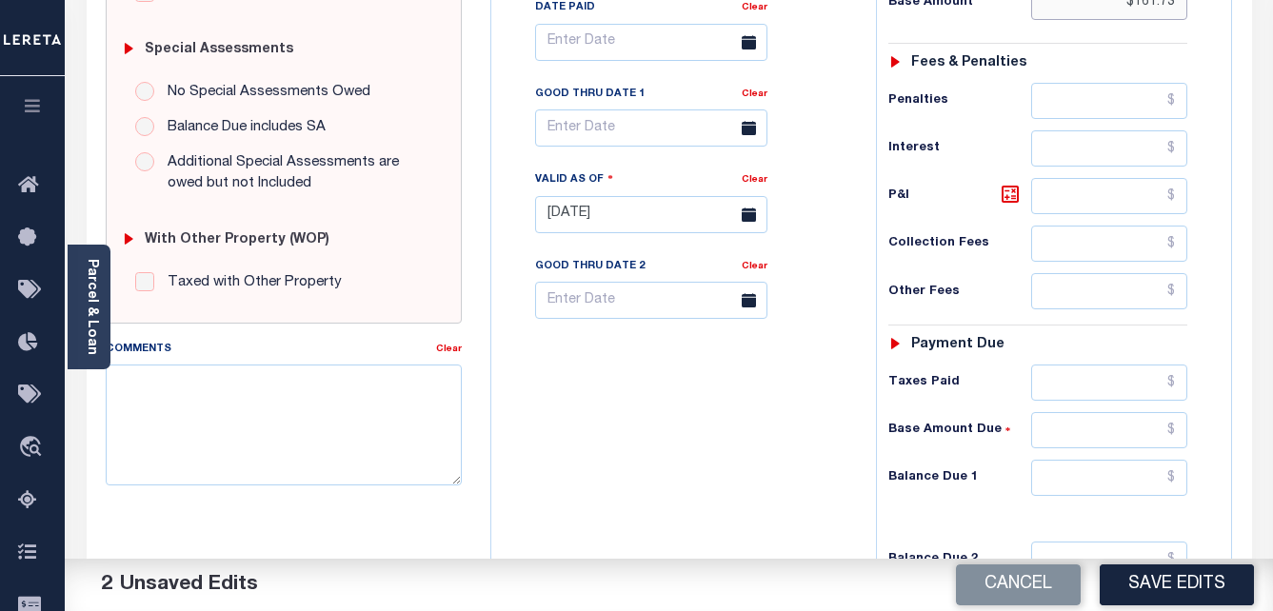
type input "$161.73"
click at [1107, 391] on input "text" at bounding box center [1109, 383] width 156 height 36
paste input "161.73"
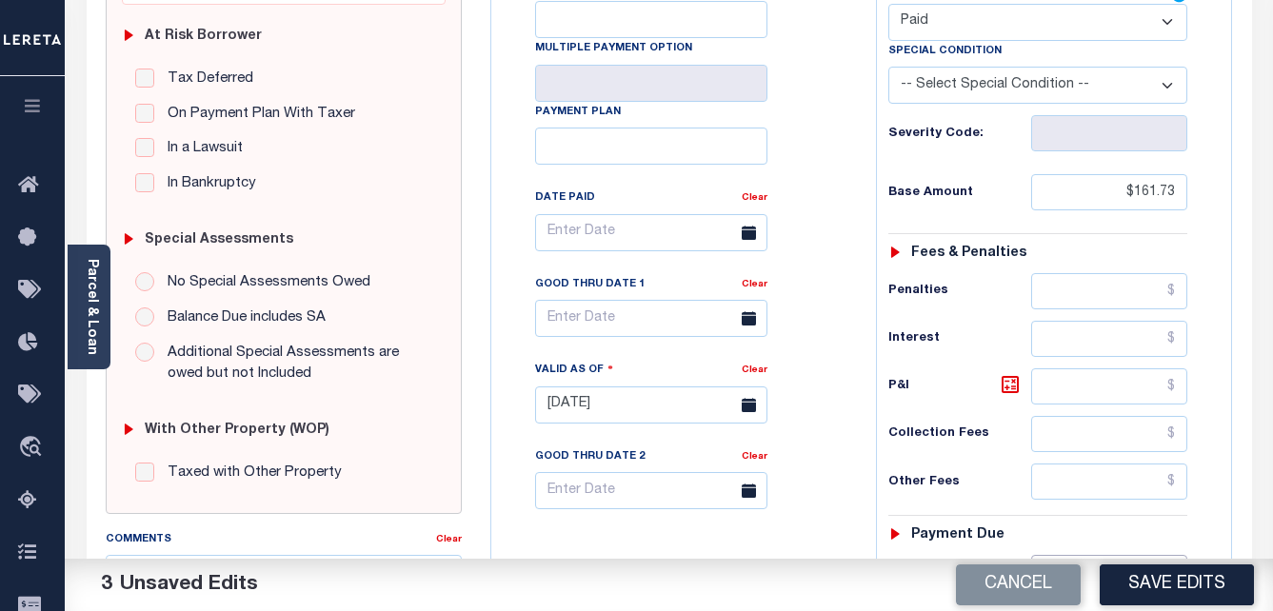
type input "$161.73"
click at [720, 227] on input "text" at bounding box center [651, 232] width 232 height 37
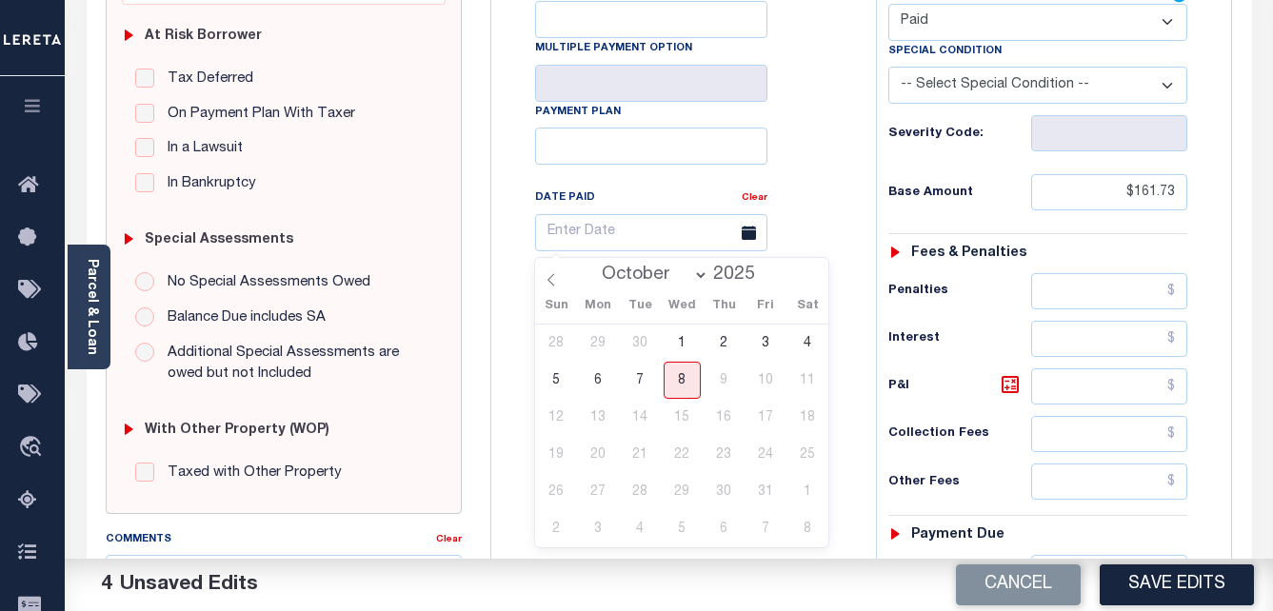
click at [685, 272] on select "January February March April May June July August September October" at bounding box center [650, 275] width 116 height 19
click at [702, 274] on select "January February March April May June July August September October" at bounding box center [650, 275] width 116 height 19
select select "5"
click at [594, 266] on select "January February March April May June July August September October" at bounding box center [650, 275] width 116 height 19
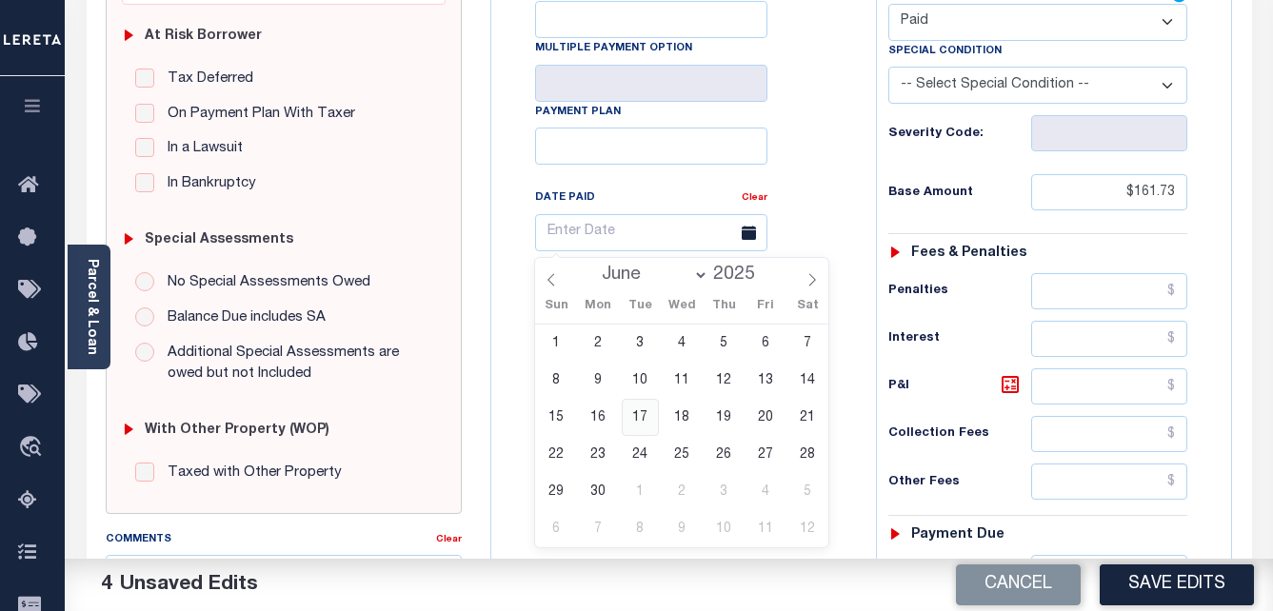
click at [642, 421] on span "17" at bounding box center [640, 417] width 37 height 37
type input "06/17/2025"
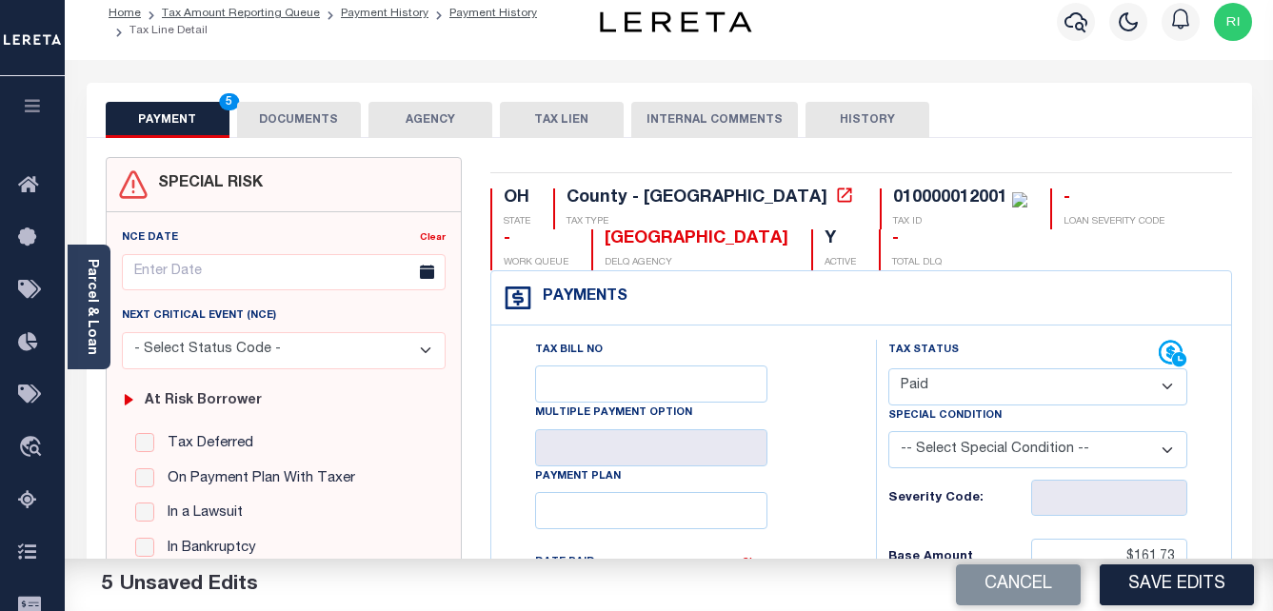
scroll to position [0, 0]
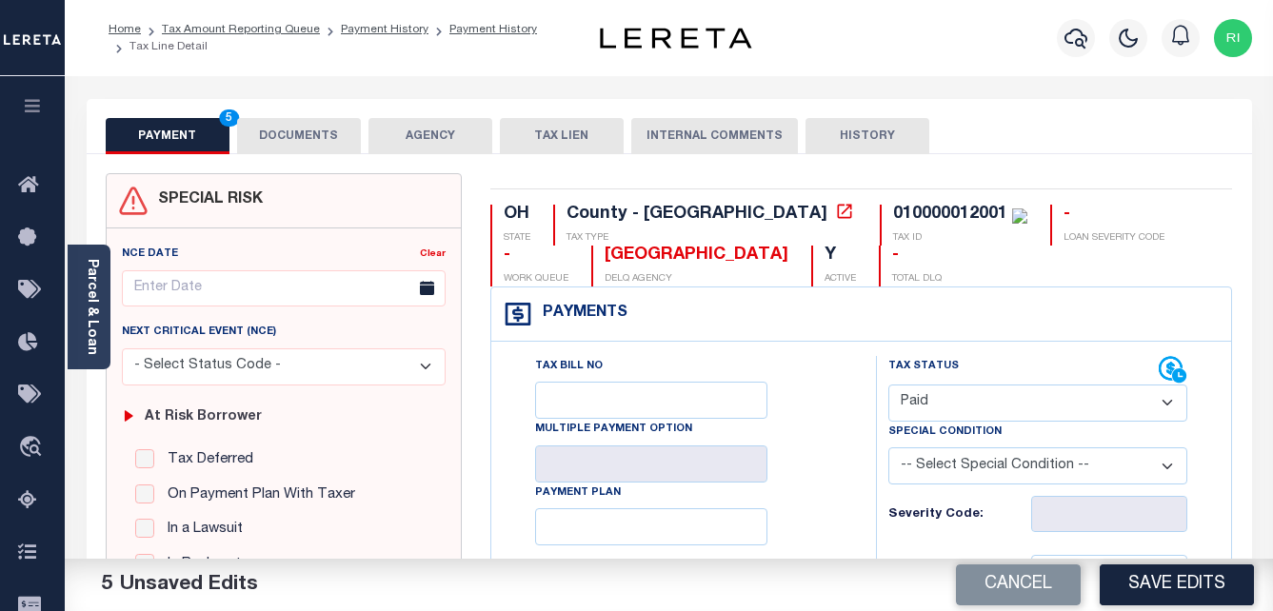
click at [298, 134] on button "DOCUMENTS" at bounding box center [299, 136] width 124 height 36
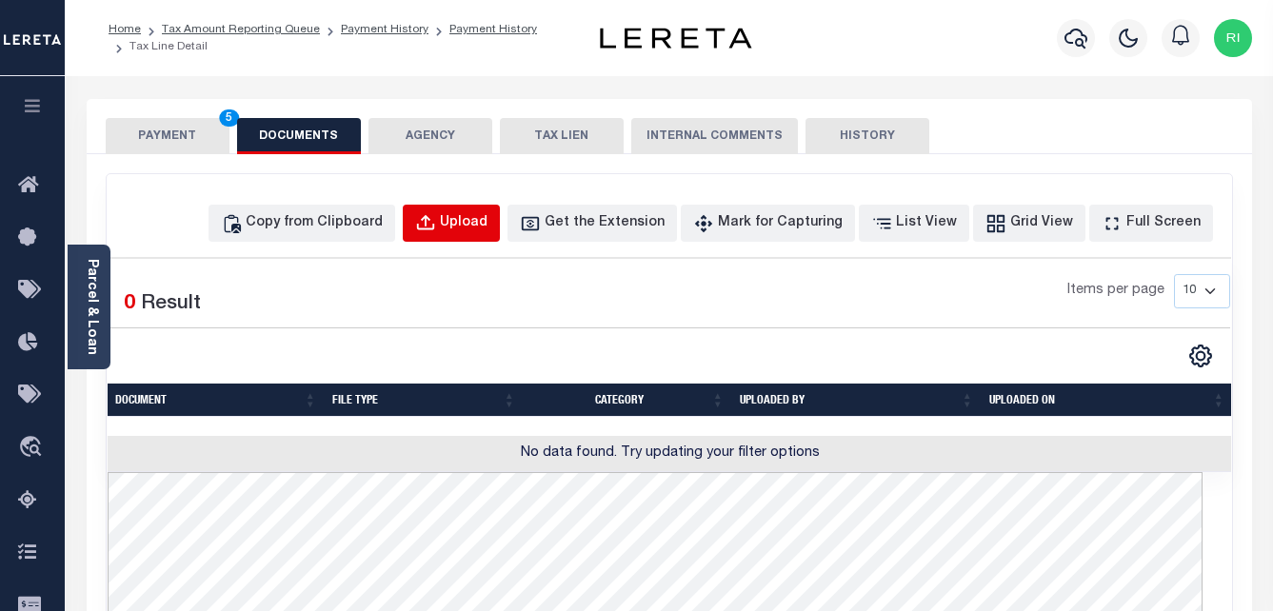
click at [487, 225] on div "Upload" at bounding box center [464, 223] width 48 height 21
select select "POP"
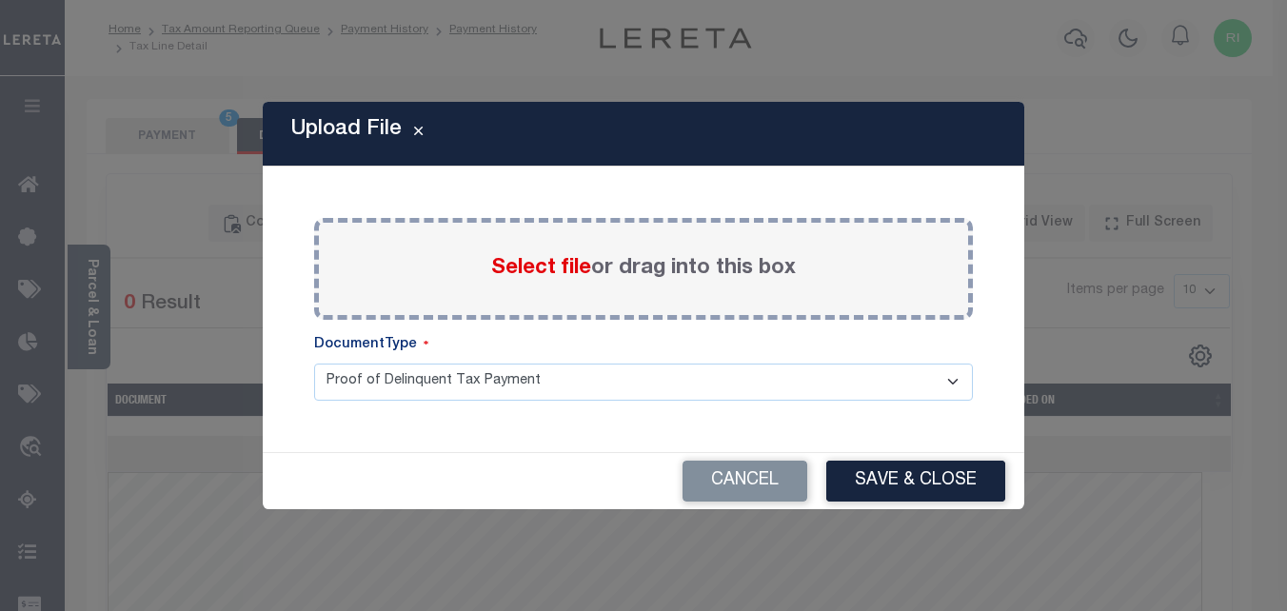
click at [534, 267] on span "Select file" at bounding box center [541, 268] width 100 height 21
click at [0, 0] on input "Select file or drag into this box" at bounding box center [0, 0] width 0 height 0
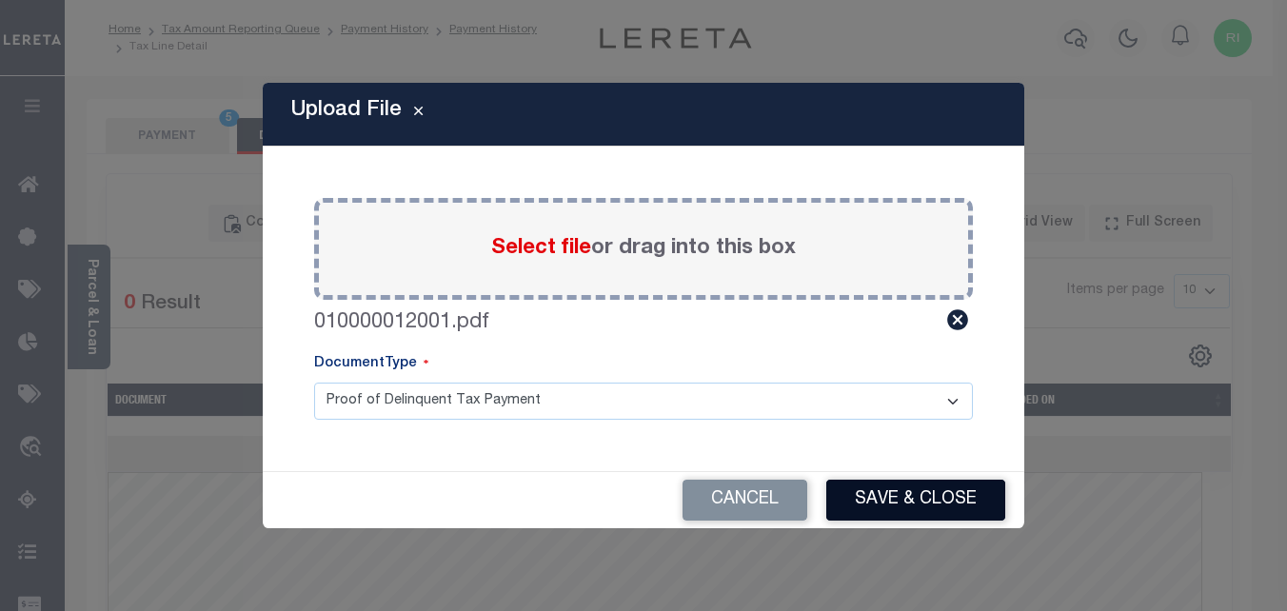
click at [906, 497] on button "Save & Close" at bounding box center [915, 500] width 179 height 41
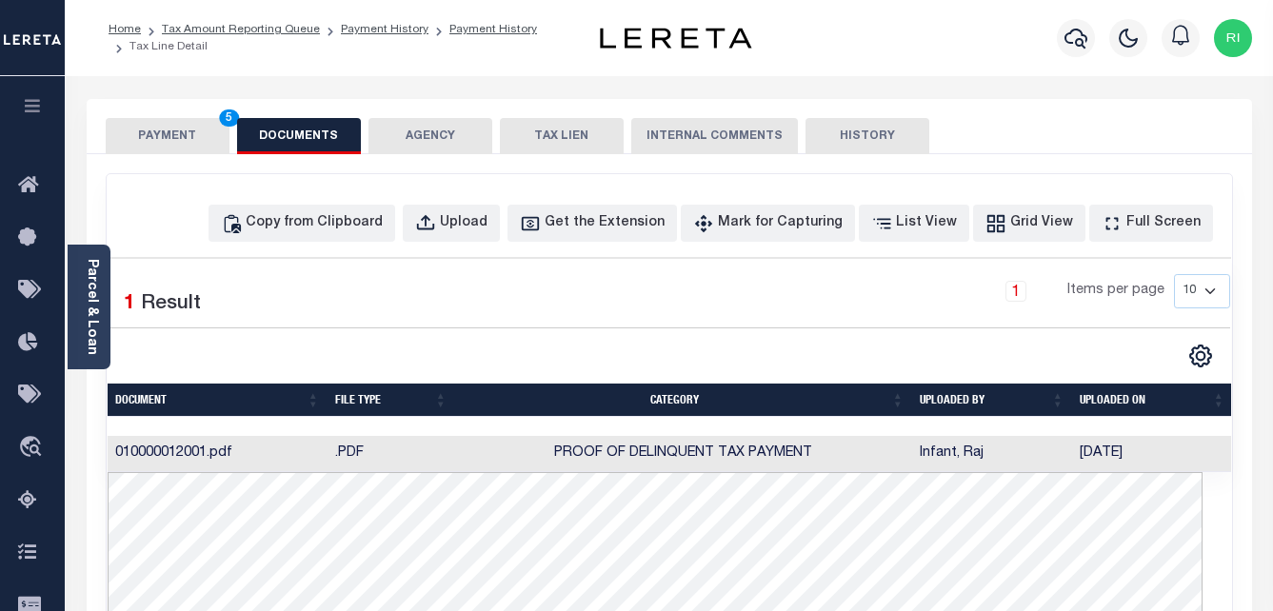
click at [168, 144] on button "PAYMENT 5" at bounding box center [168, 136] width 124 height 36
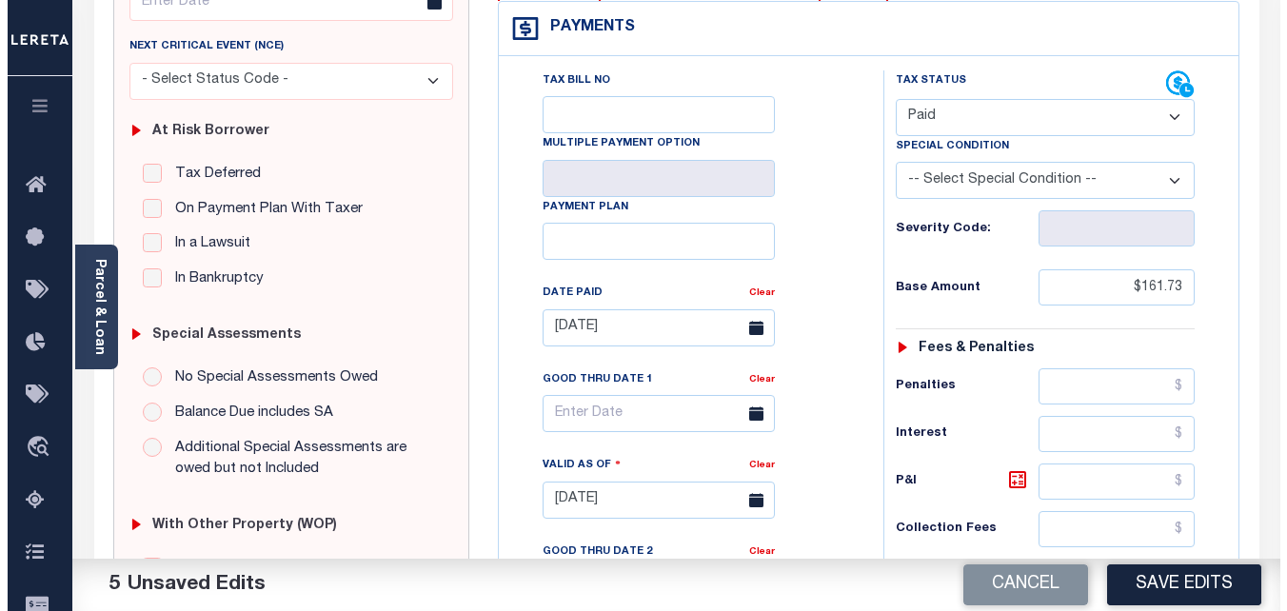
scroll to position [476, 0]
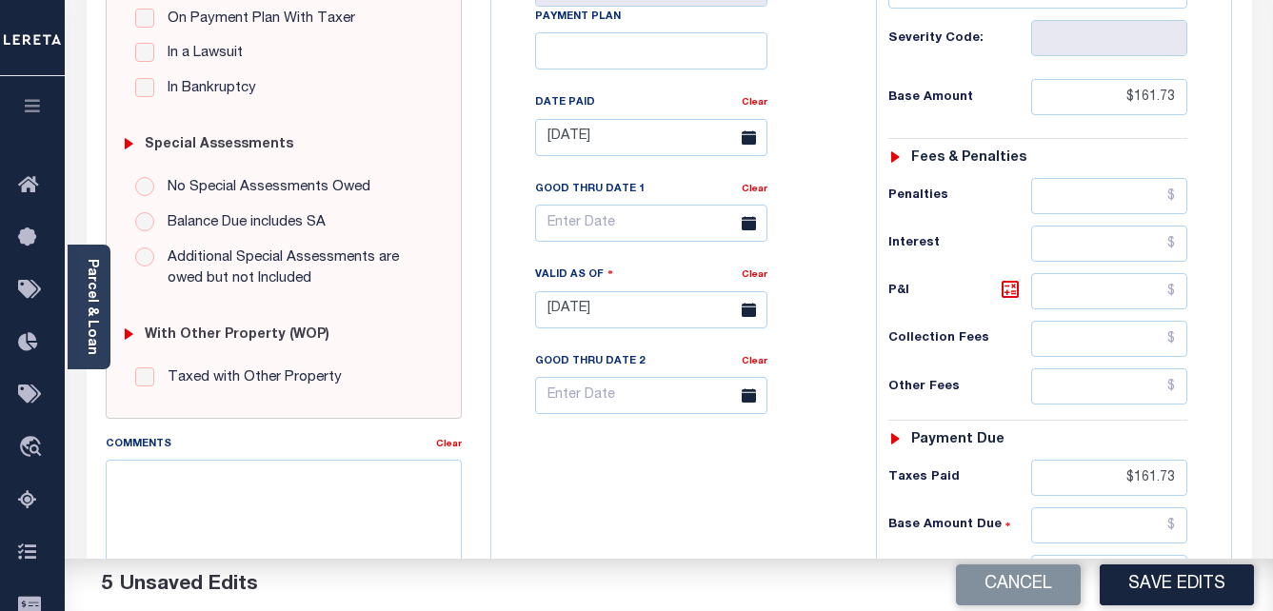
click at [1174, 580] on button "Save Edits" at bounding box center [1176, 584] width 154 height 41
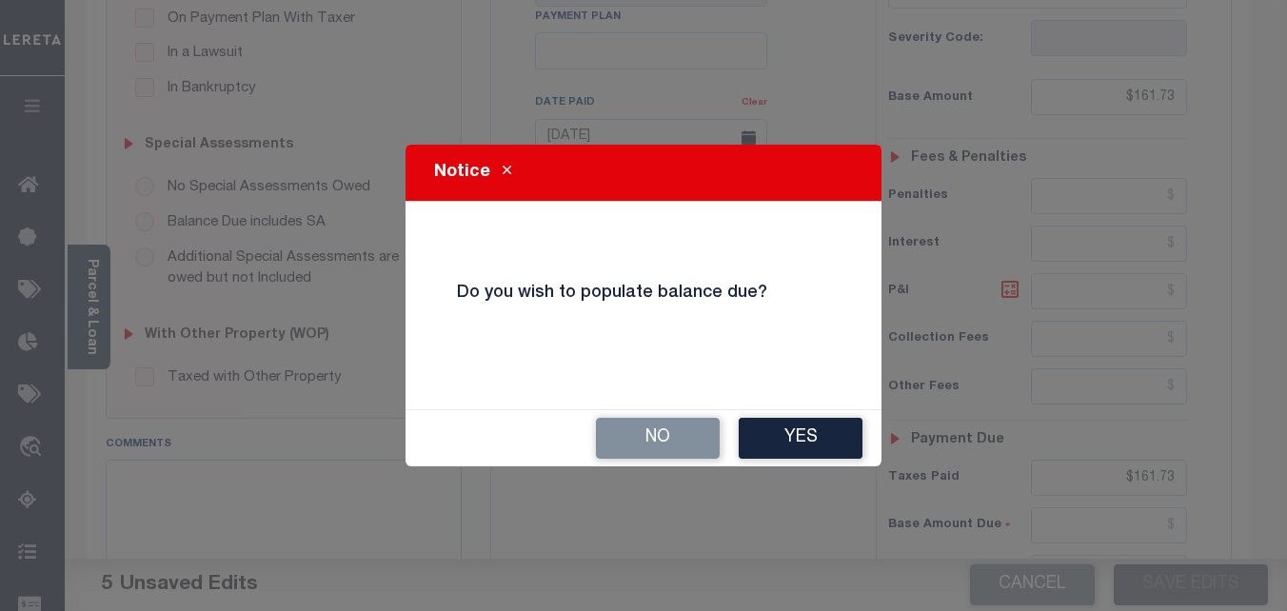
click at [650, 432] on button "No" at bounding box center [658, 438] width 124 height 41
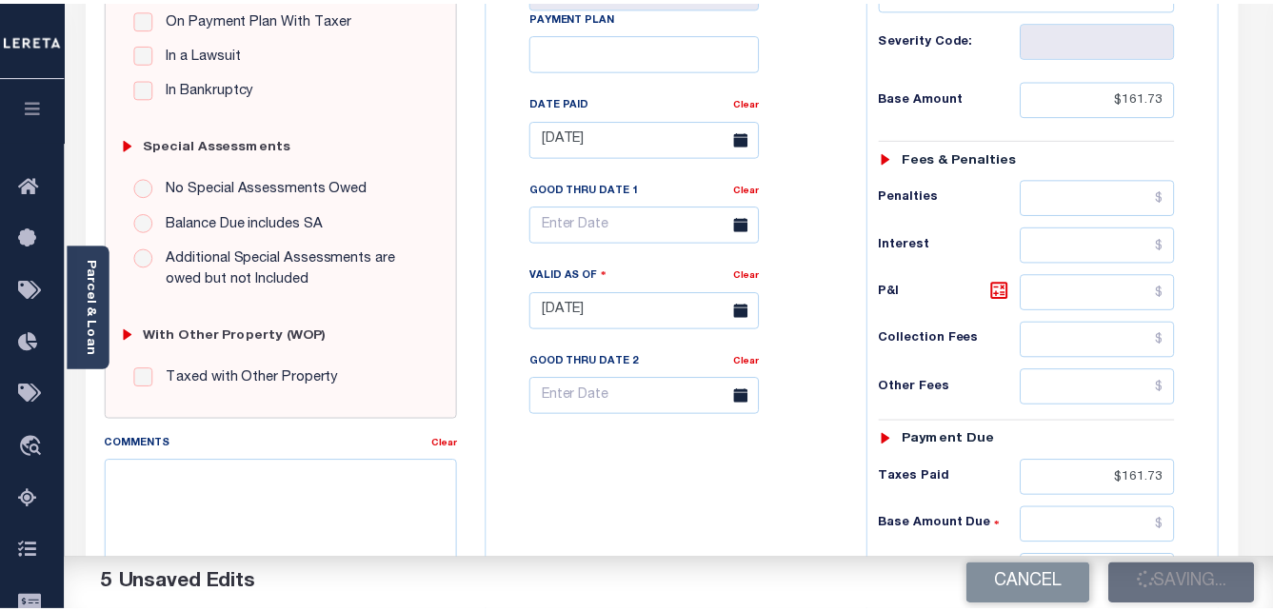
scroll to position [495, 0]
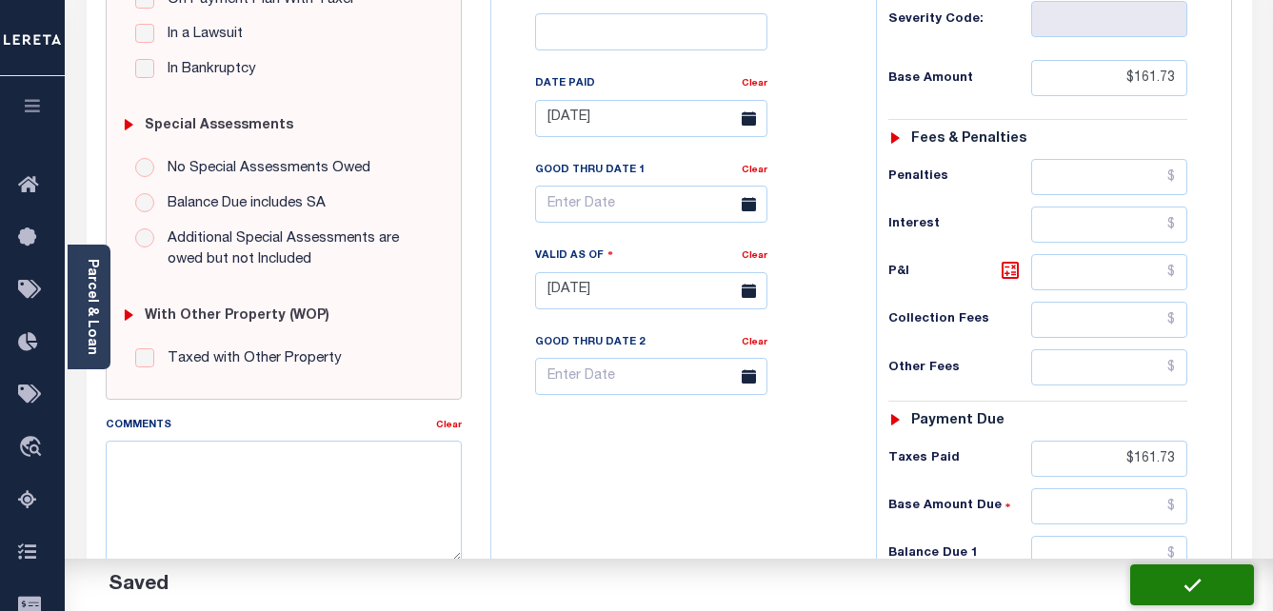
checkbox input "false"
type input "$161.73"
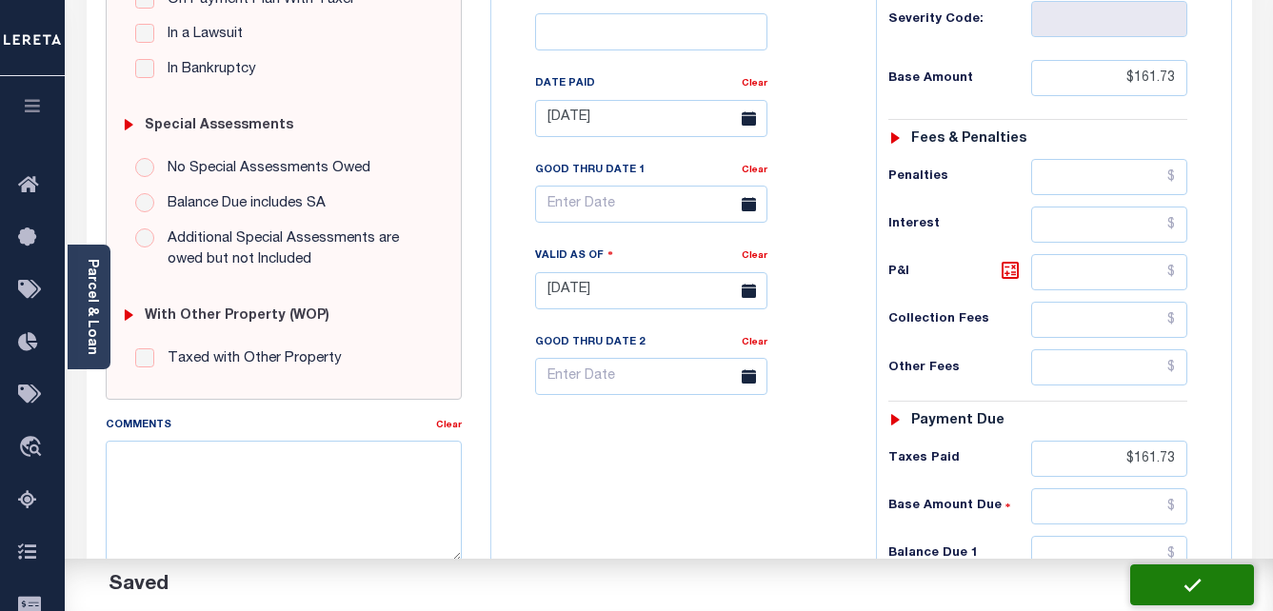
type input "$161.73"
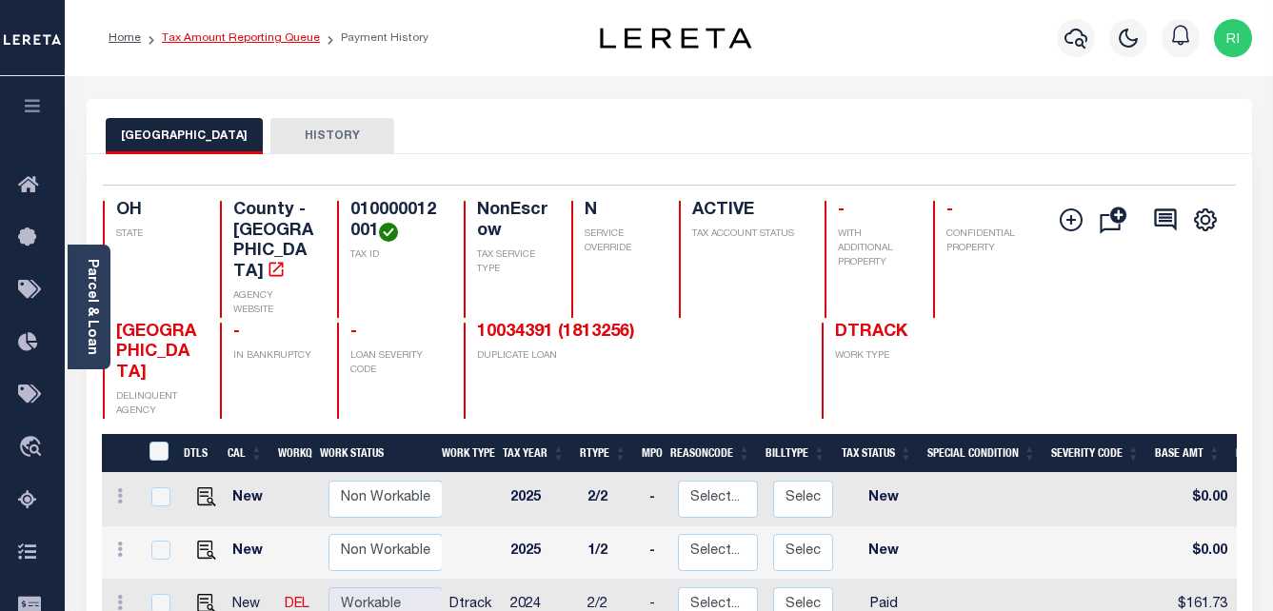
click at [233, 34] on link "Tax Amount Reporting Queue" at bounding box center [241, 37] width 158 height 11
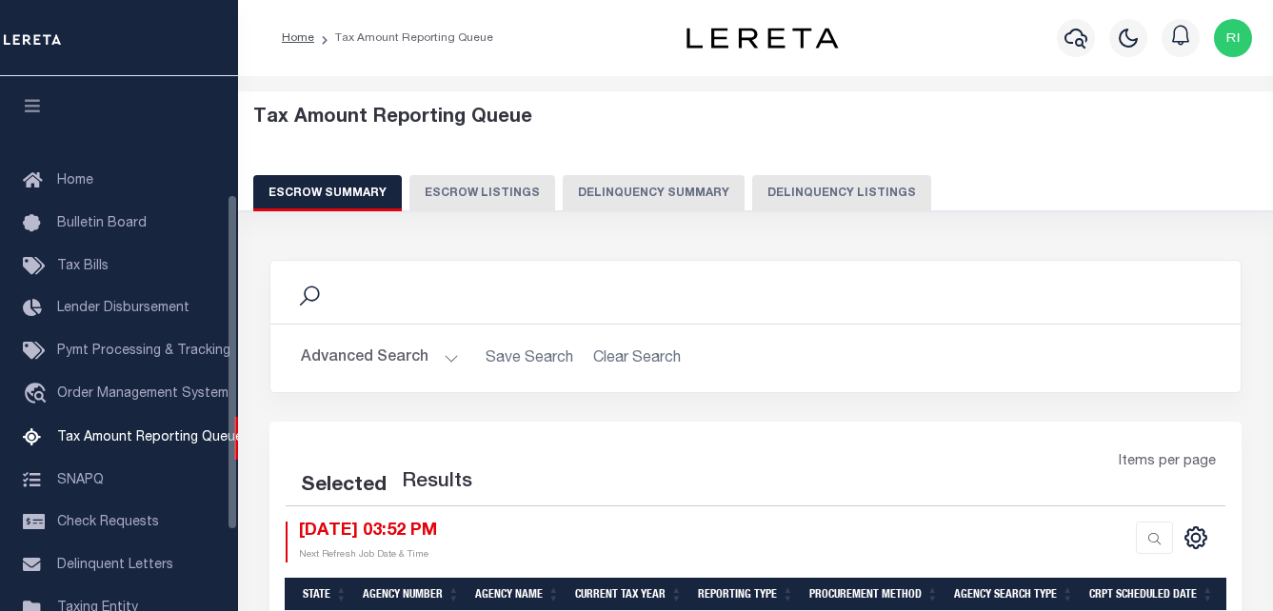
select select "100"
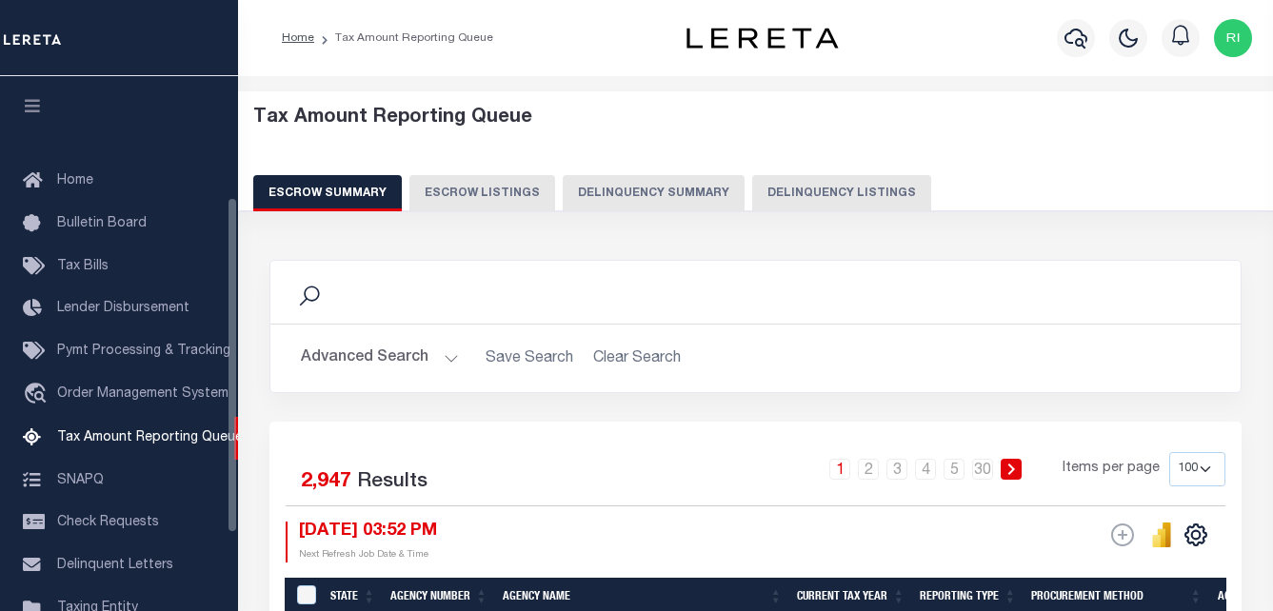
scroll to position [192, 0]
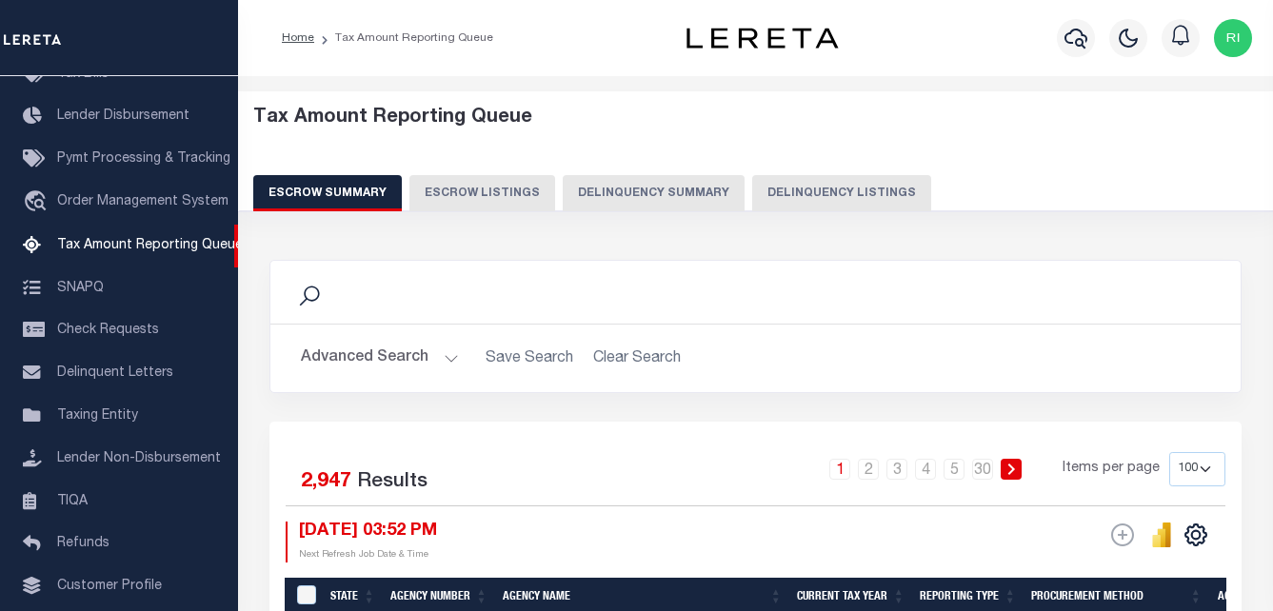
click at [858, 194] on button "Delinquency Listings" at bounding box center [841, 193] width 179 height 36
select select "100"
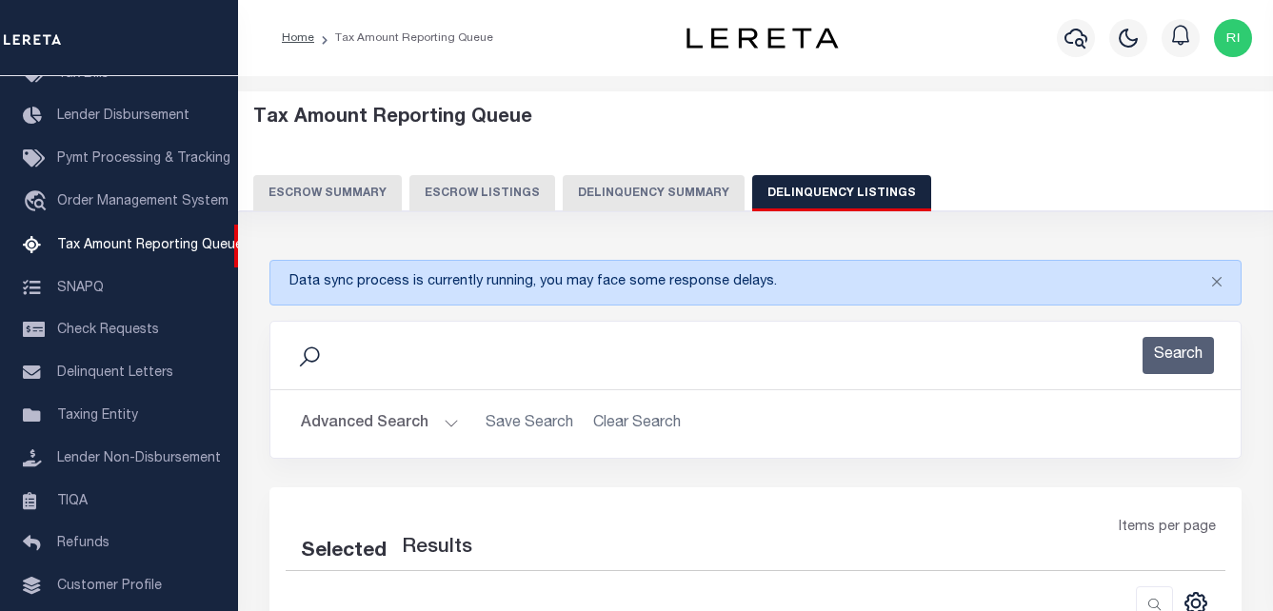
select select "100"
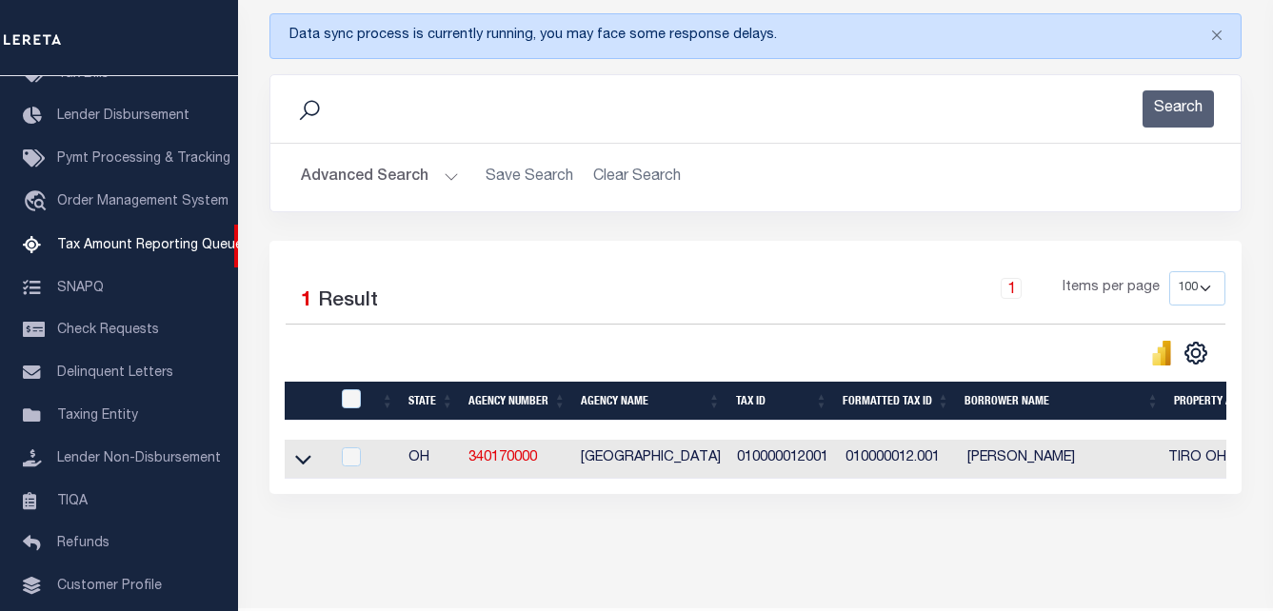
scroll to position [286, 0]
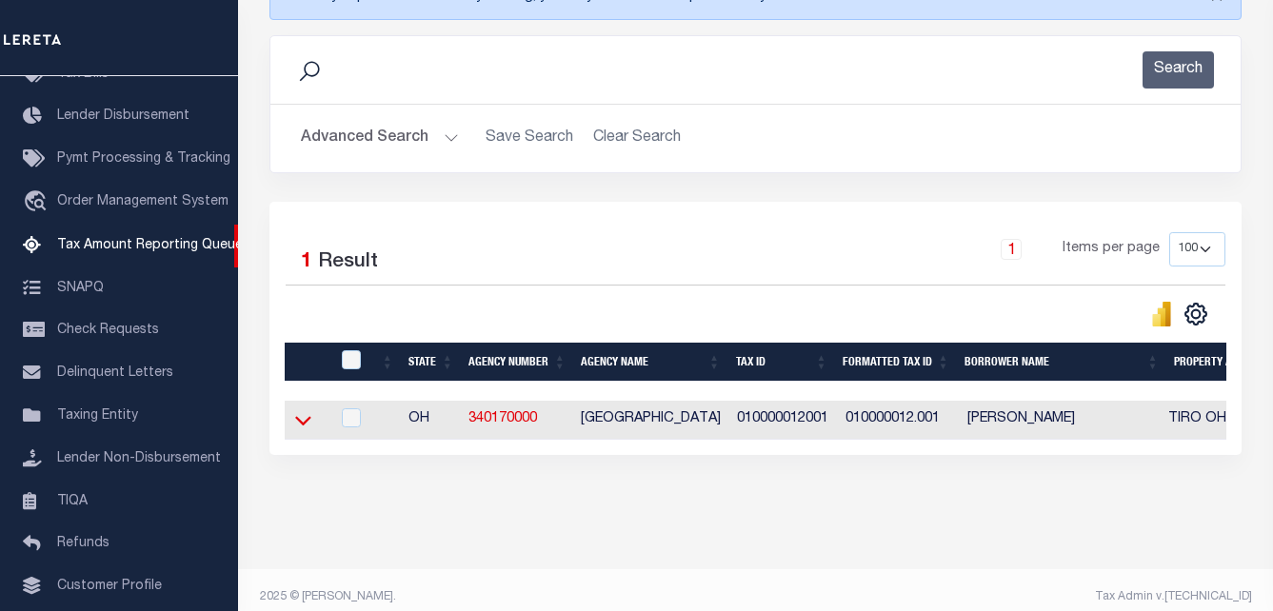
click at [297, 423] on icon at bounding box center [303, 421] width 16 height 10
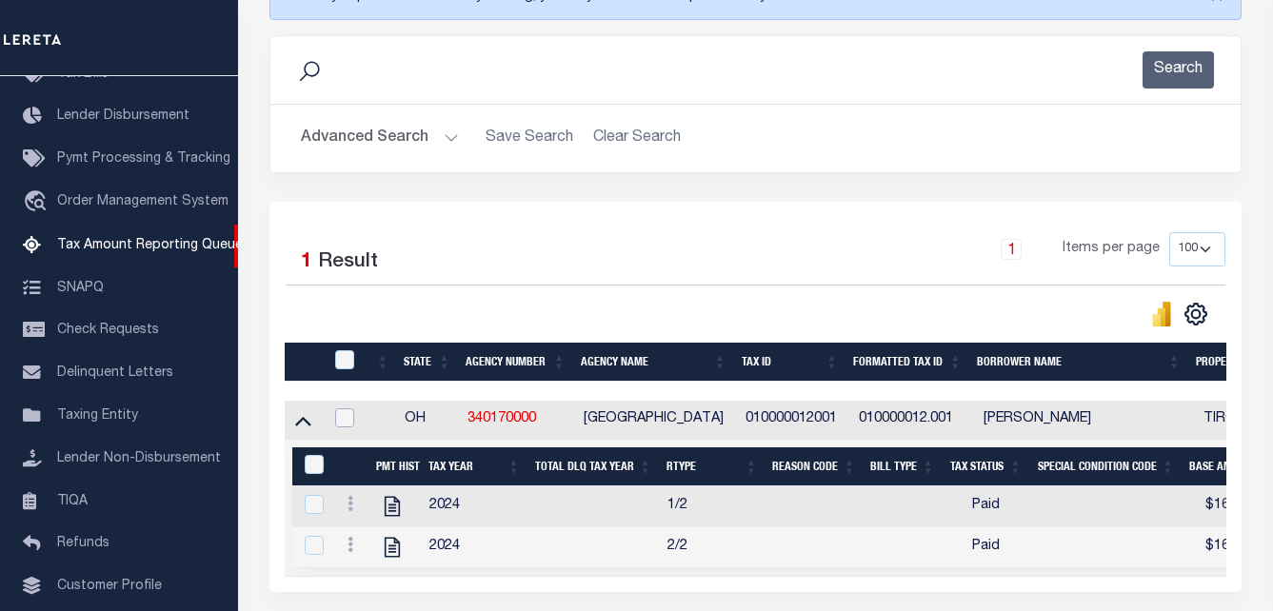
click at [349, 422] on input "checkbox" at bounding box center [344, 417] width 19 height 19
checkbox input "true"
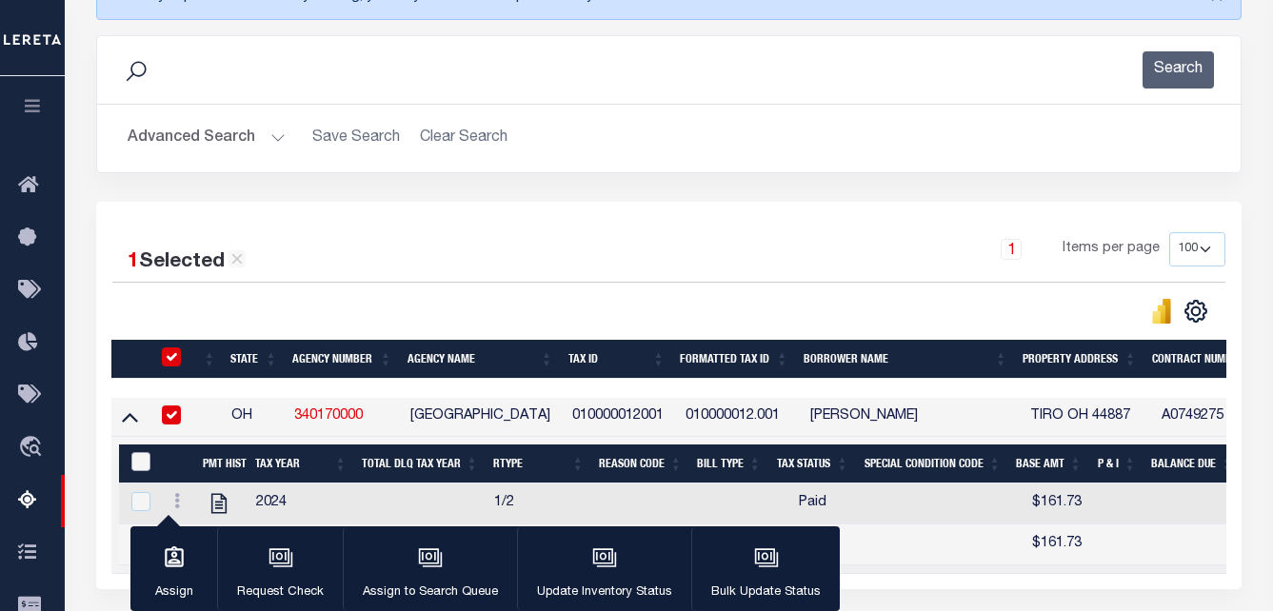
click at [136, 465] on input "&nbsp;" at bounding box center [140, 461] width 19 height 19
checkbox input "true"
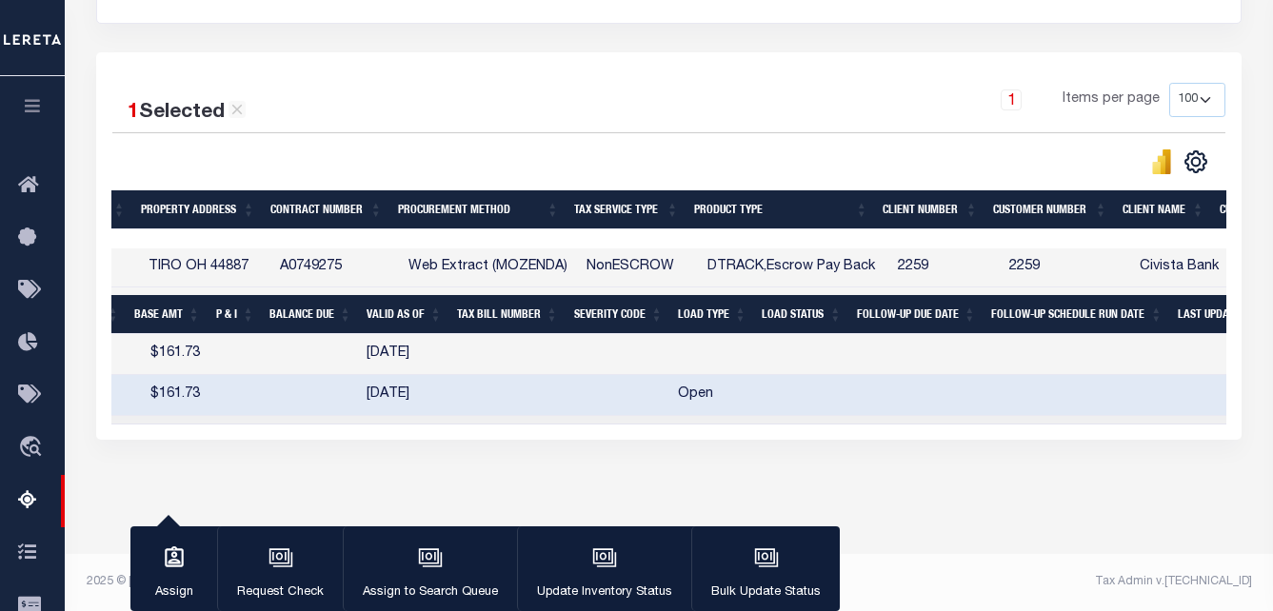
scroll to position [0, 1060]
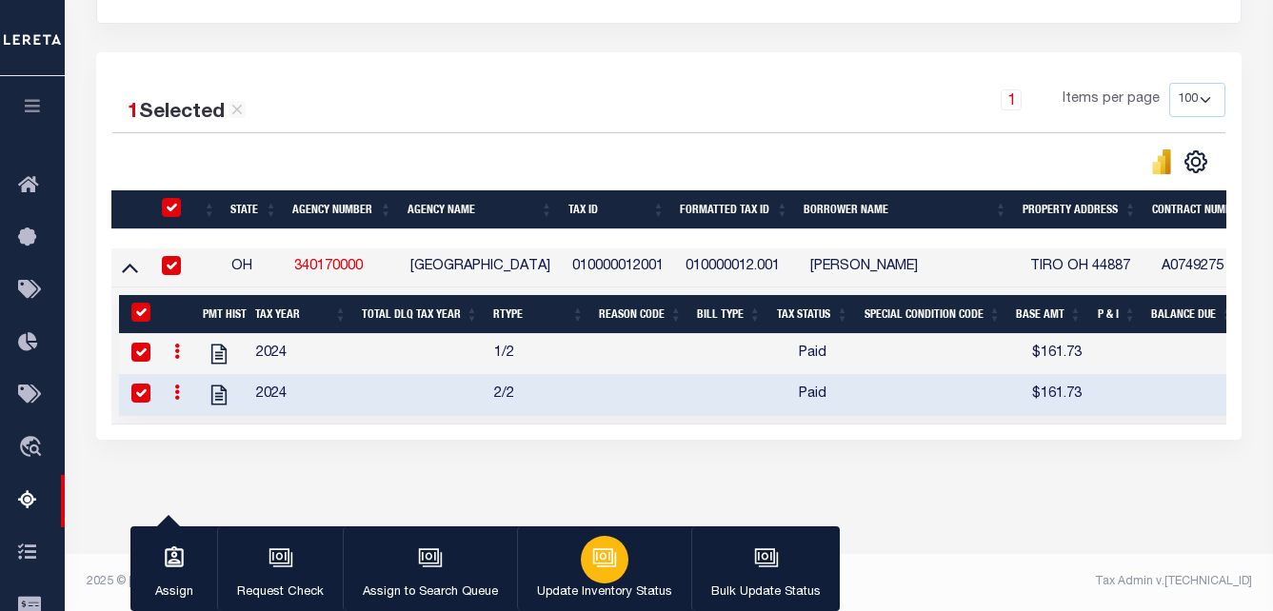
click at [605, 560] on icon "button" at bounding box center [603, 556] width 14 height 9
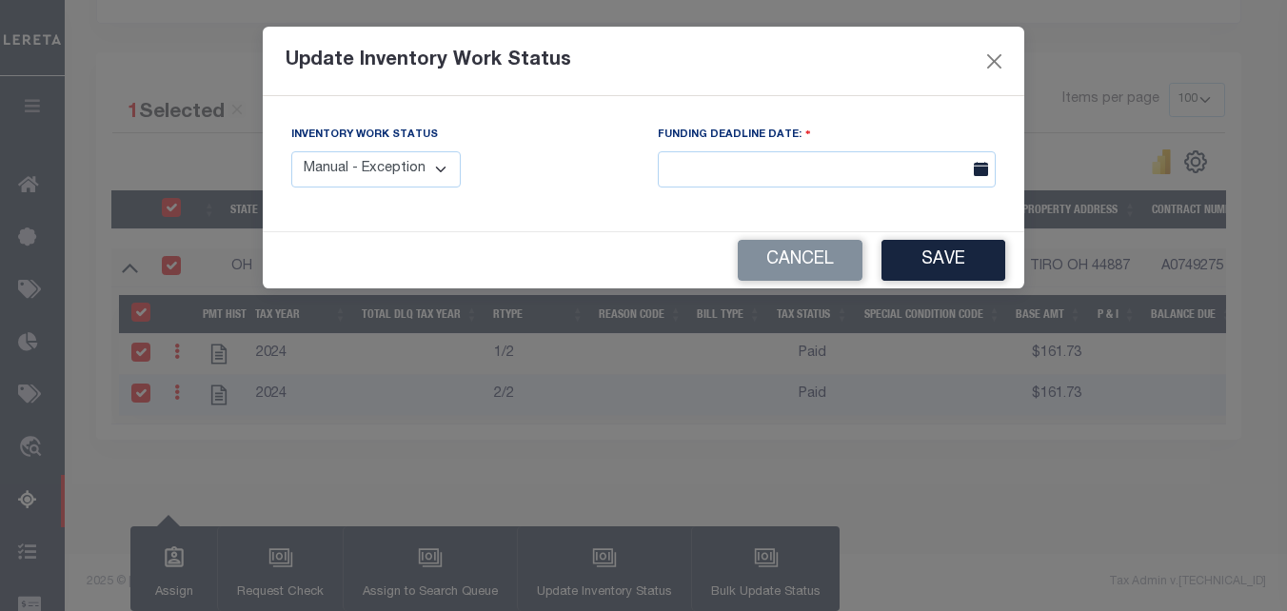
click at [444, 168] on select "Manual - Exception Pended - Awaiting Search Late Add Exception Completed" at bounding box center [375, 169] width 169 height 37
select select "4"
click at [291, 151] on select "Manual - Exception Pended - Awaiting Search Late Add Exception Completed" at bounding box center [375, 169] width 169 height 37
click at [940, 255] on button "Save" at bounding box center [943, 260] width 124 height 41
